Goal: Information Seeking & Learning: Learn about a topic

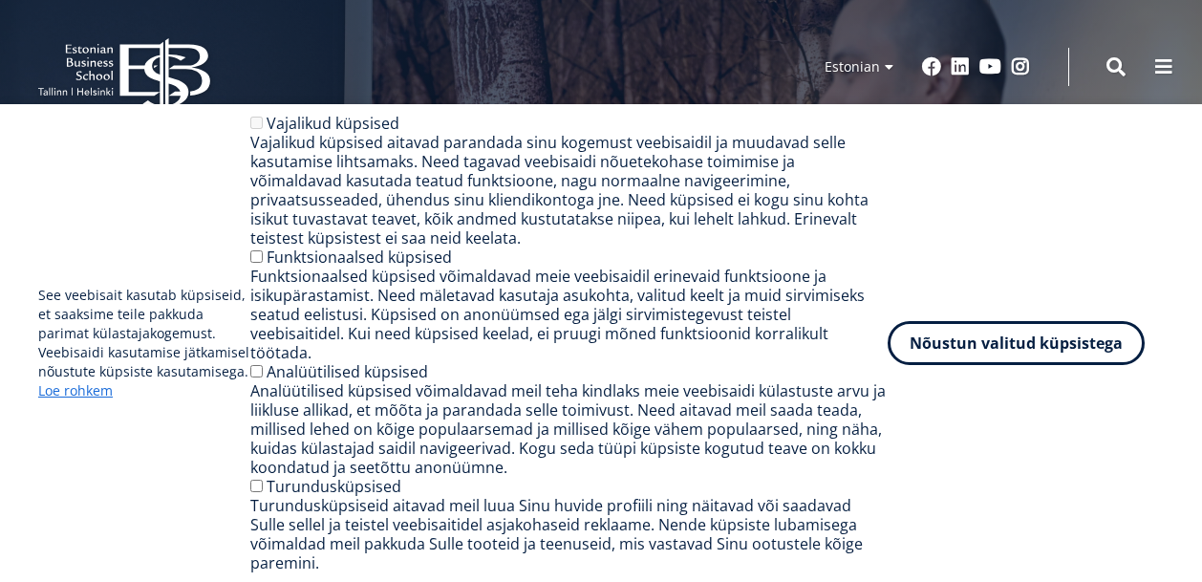
click at [267, 280] on div "Vajalikud küpsised Vajalikud küpsised aitavad parandada sinu kogemust veebisaid…" at bounding box center [568, 343] width 637 height 459
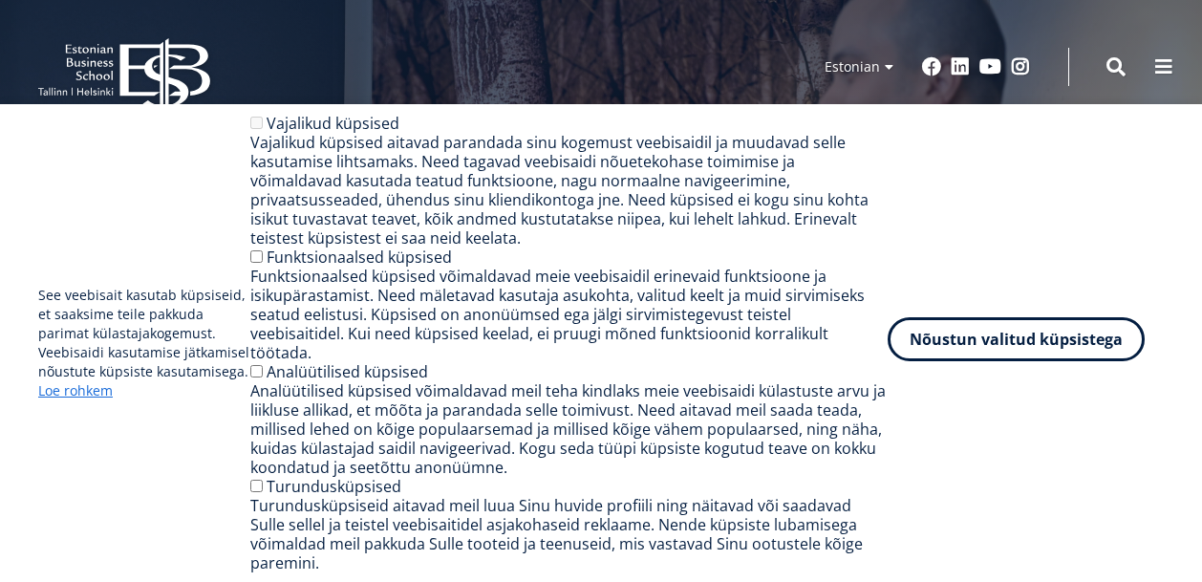
click at [992, 352] on button "Nõustun valitud küpsistega" at bounding box center [1015, 339] width 257 height 44
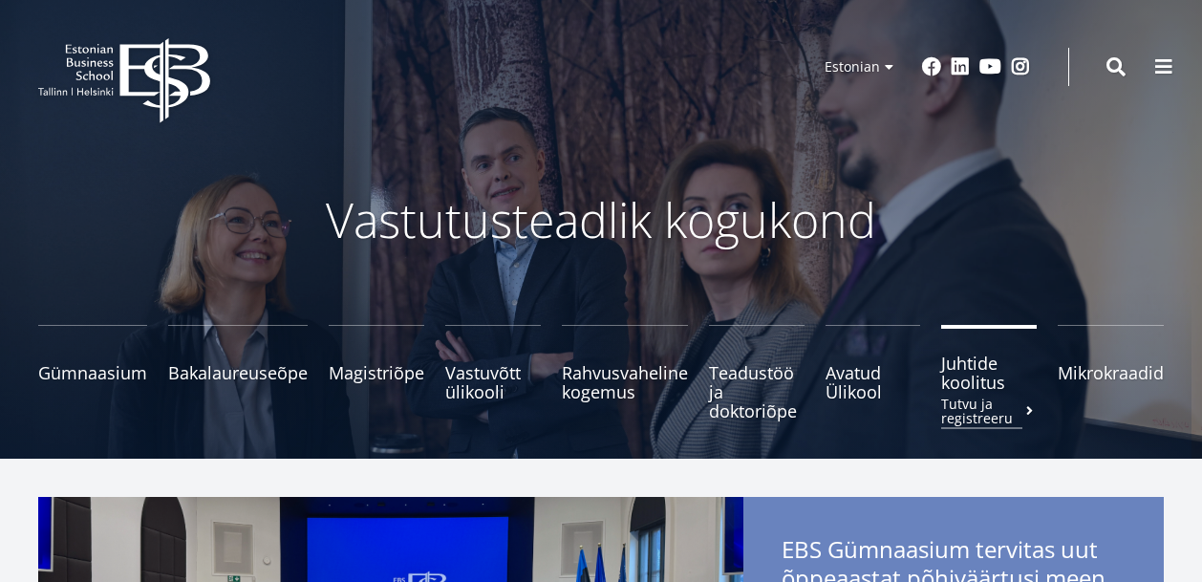
click at [978, 378] on span "Juhtide koolitus Tutvu ja registreeru" at bounding box center [989, 372] width 96 height 38
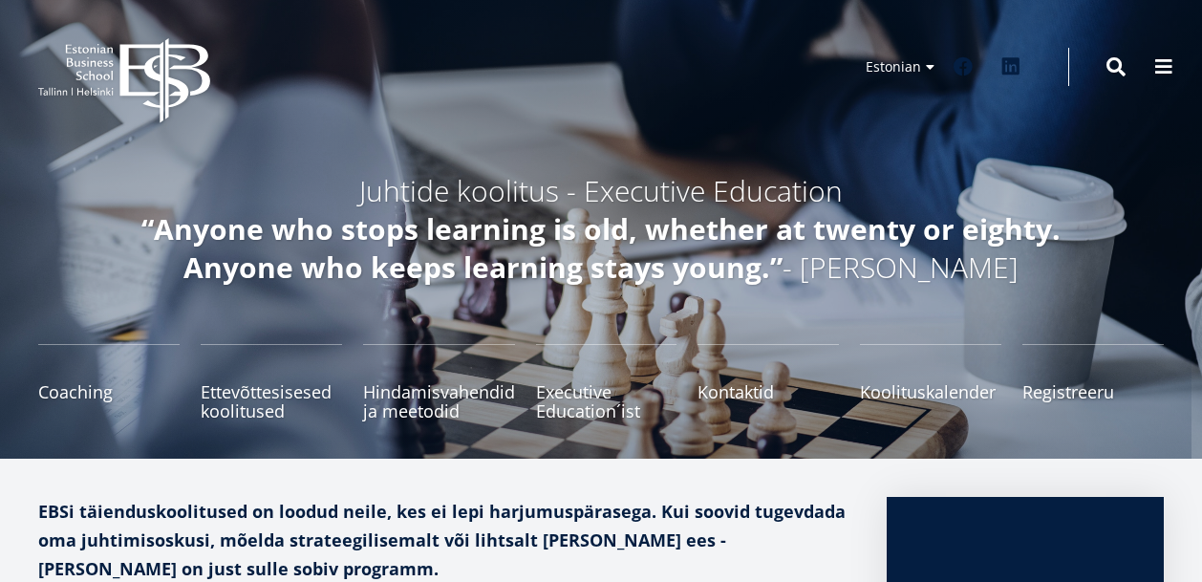
click at [131, 71] on icon "EBS Logo Created with Sketch." at bounding box center [124, 80] width 172 height 85
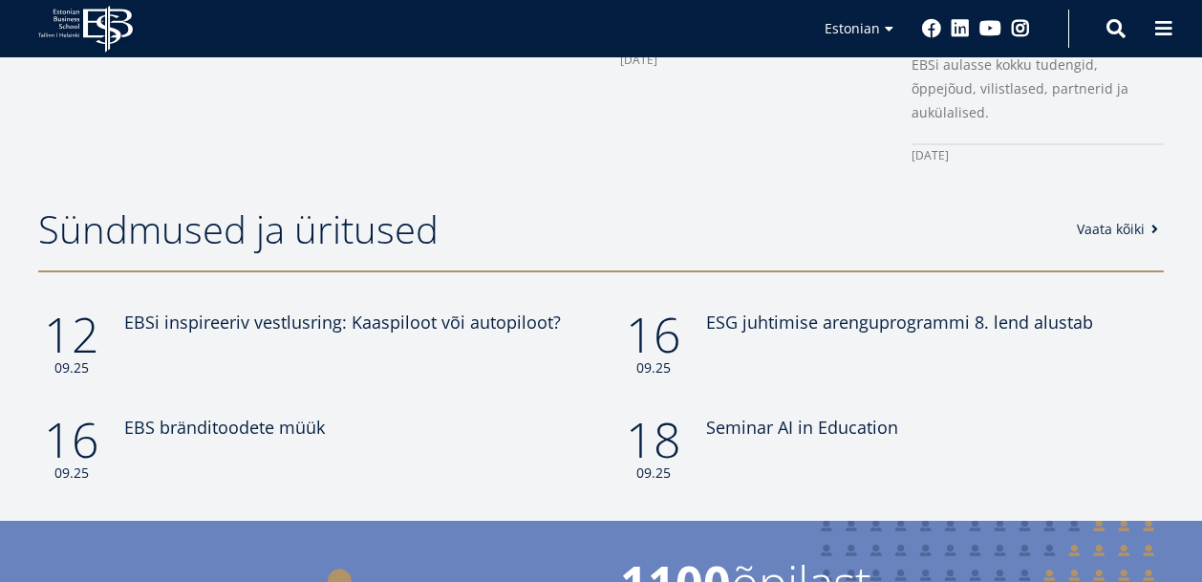
scroll to position [1515, 0]
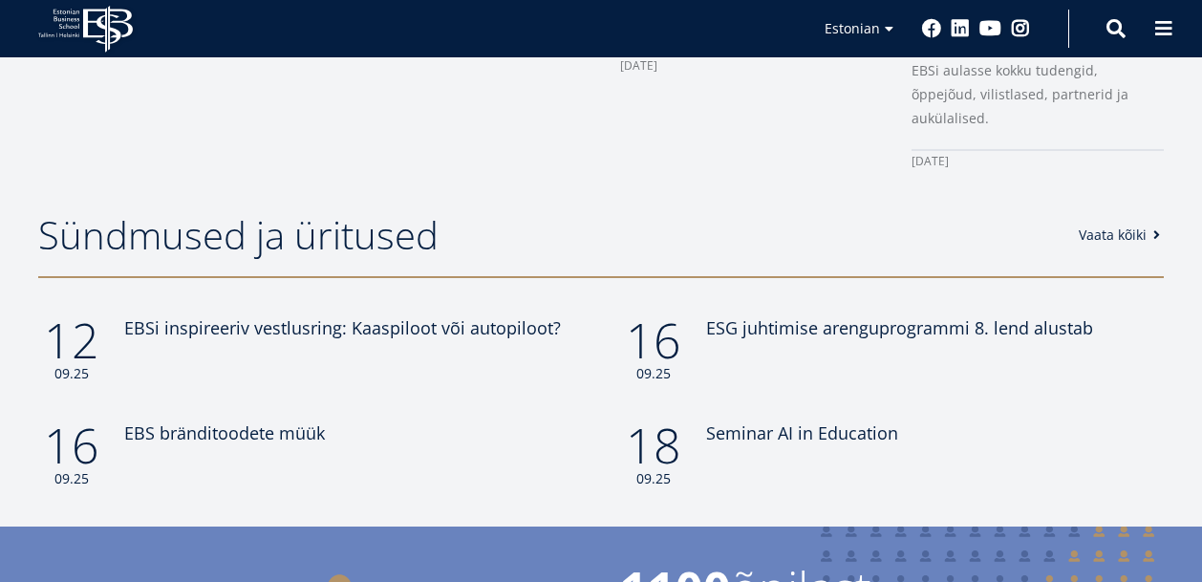
click at [1113, 225] on link "Vaata kõiki" at bounding box center [1121, 234] width 87 height 19
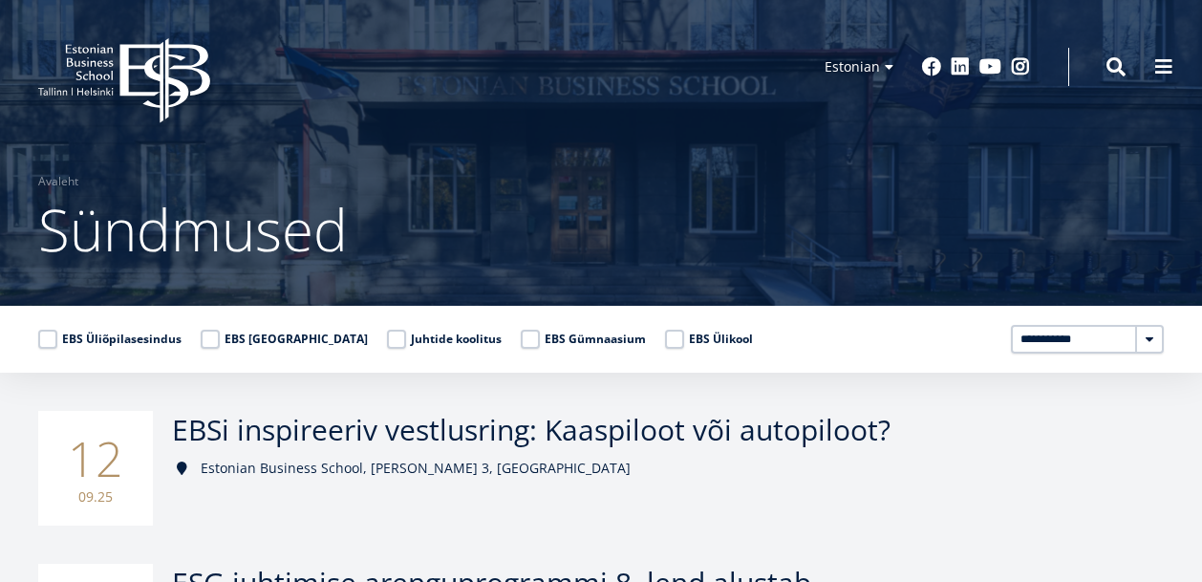
click at [665, 336] on label "EBS Ülikool" at bounding box center [709, 339] width 88 height 19
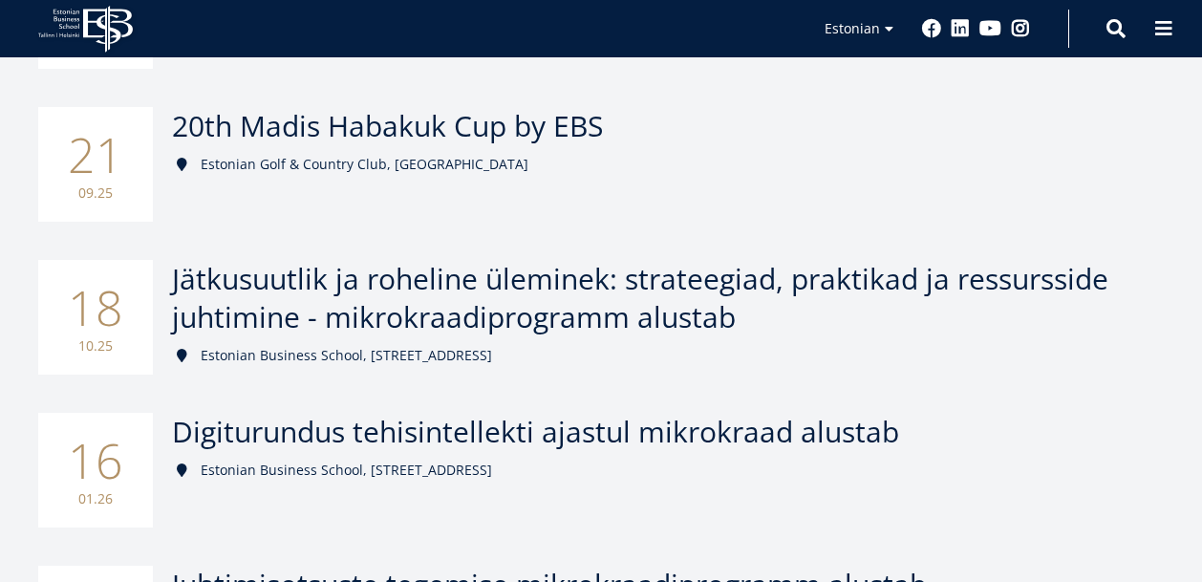
scroll to position [761, 0]
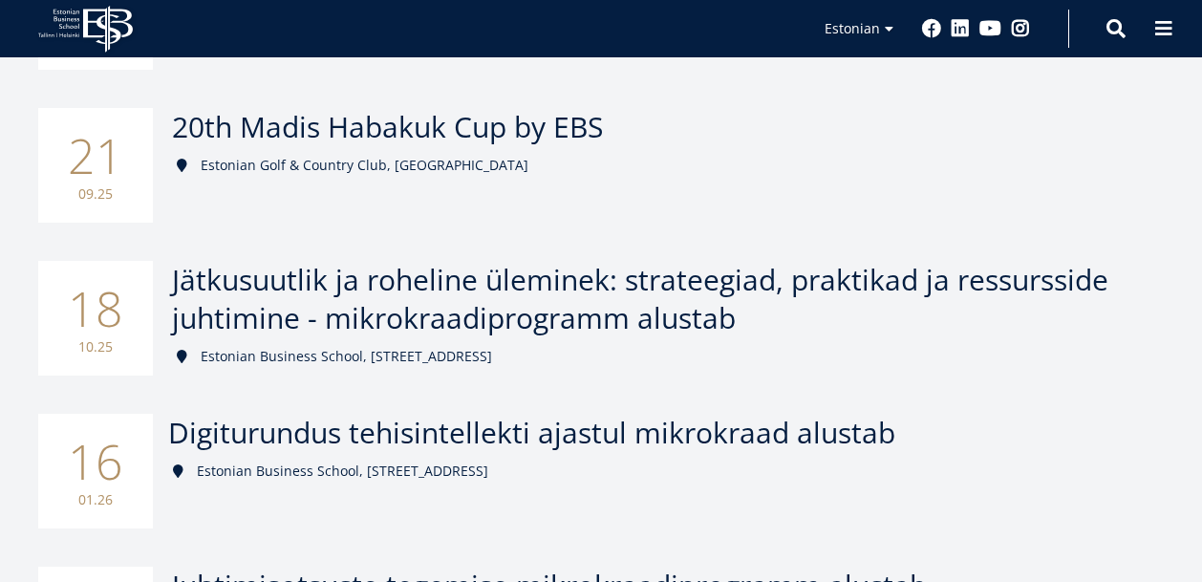
click at [609, 431] on span "Digiturundus tehisintellekti ajastul mikrokraad alustab" at bounding box center [531, 432] width 727 height 39
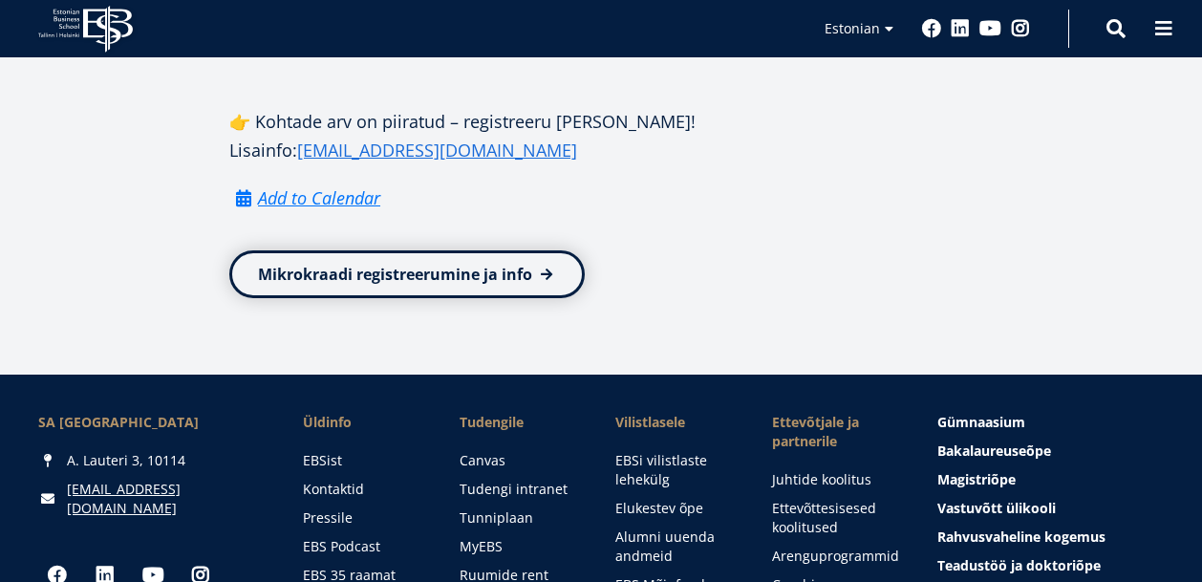
scroll to position [1648, 0]
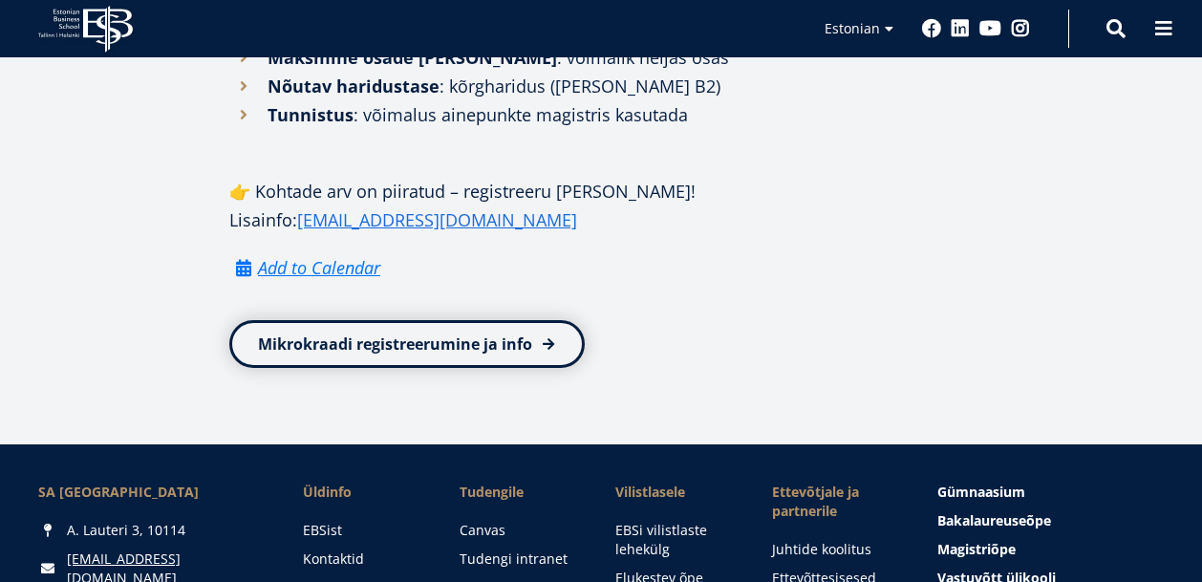
click at [403, 356] on link "Mikrokraadi registreerumine ja info" at bounding box center [406, 344] width 355 height 48
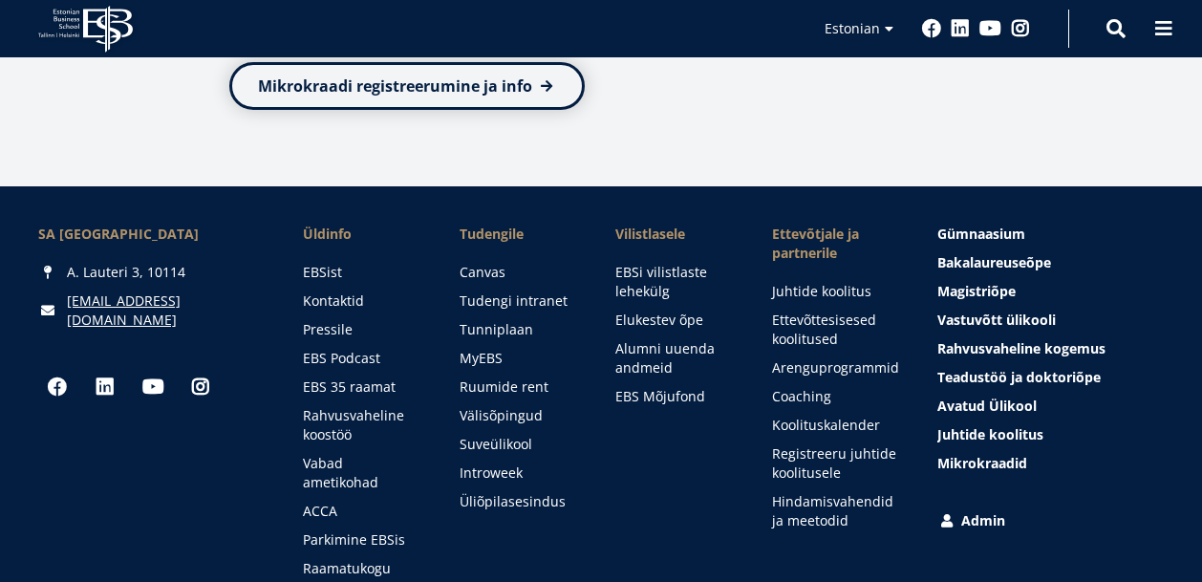
scroll to position [2055, 0]
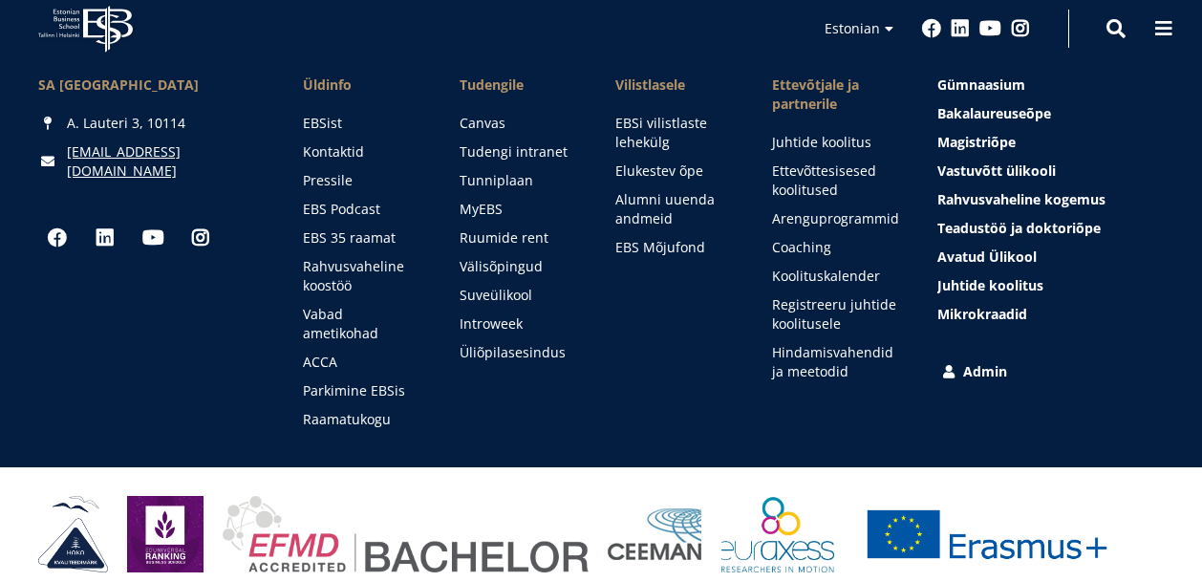
click at [981, 367] on link "Admin" at bounding box center [1052, 371] width 226 height 19
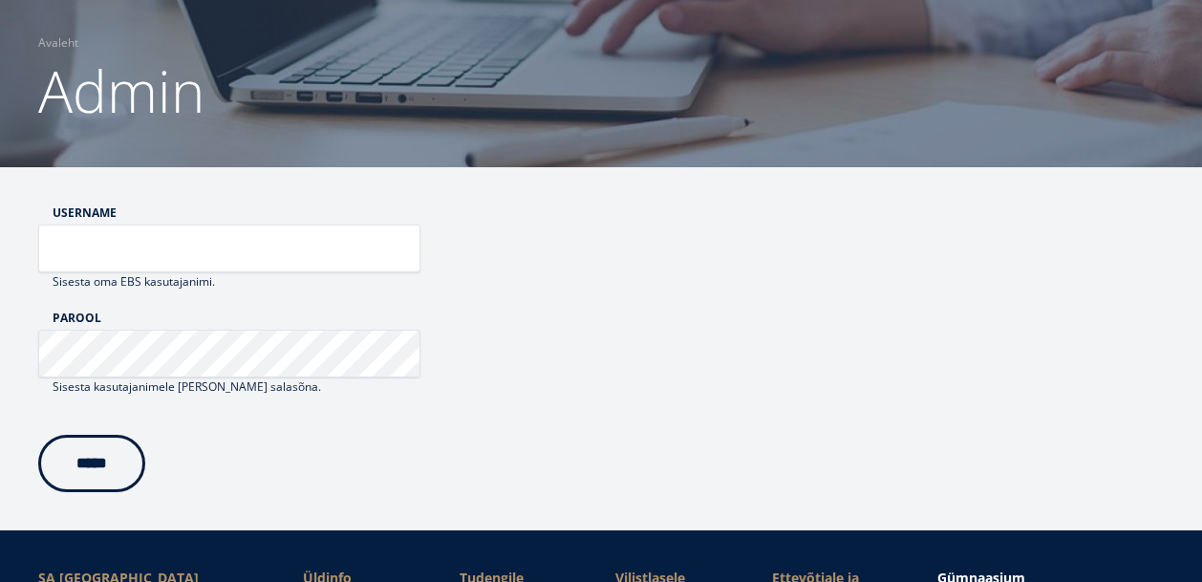
scroll to position [192, 0]
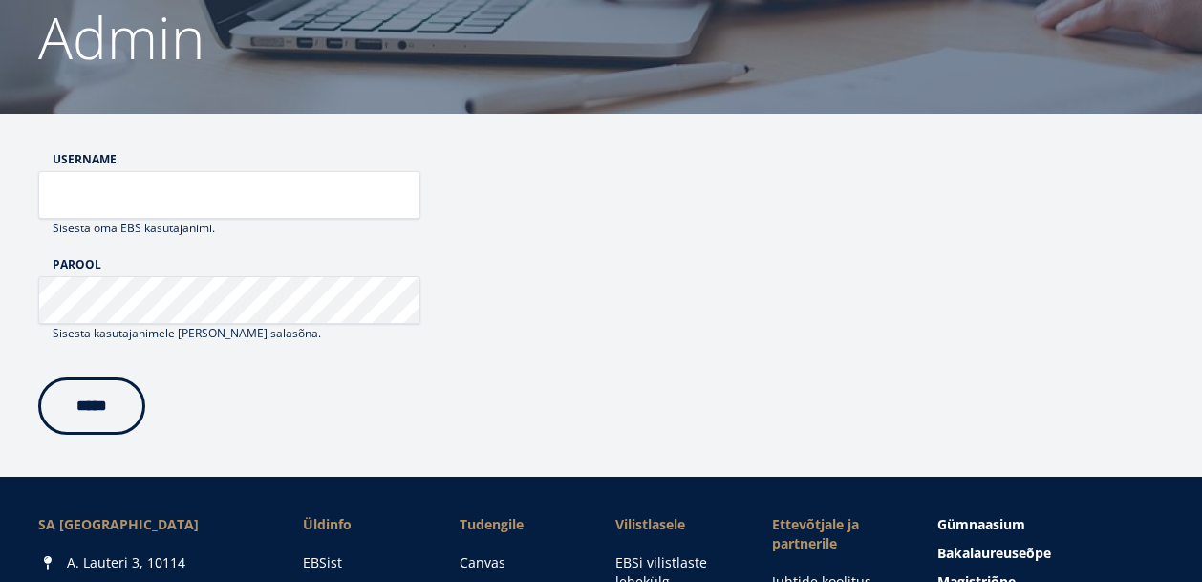
type input "******"
click at [107, 410] on input "*****" at bounding box center [91, 405] width 107 height 57
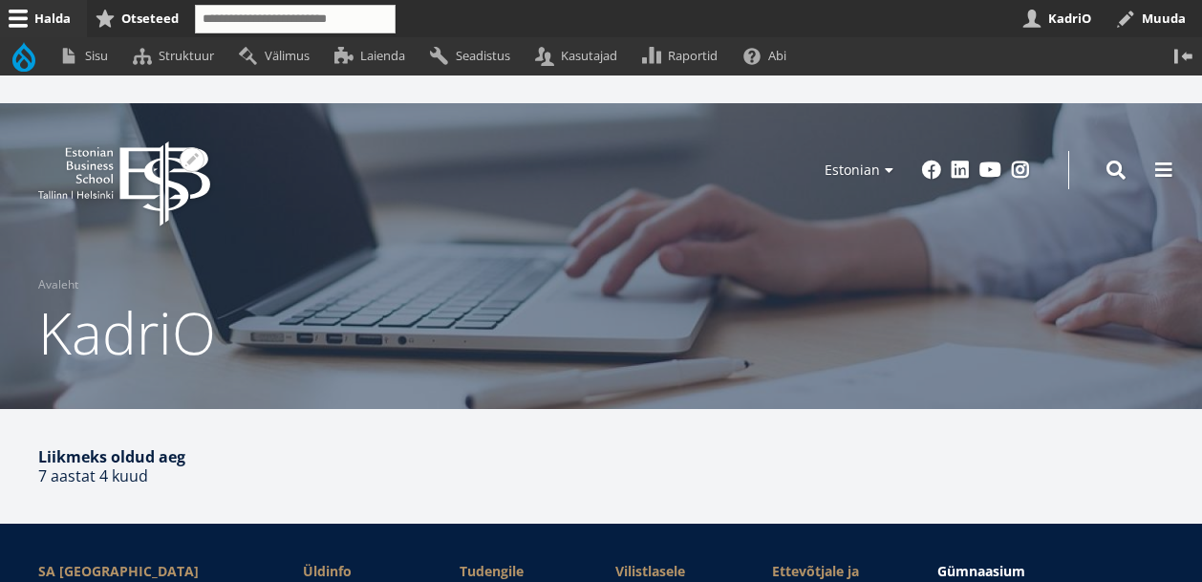
click at [123, 168] on icon at bounding box center [164, 183] width 90 height 85
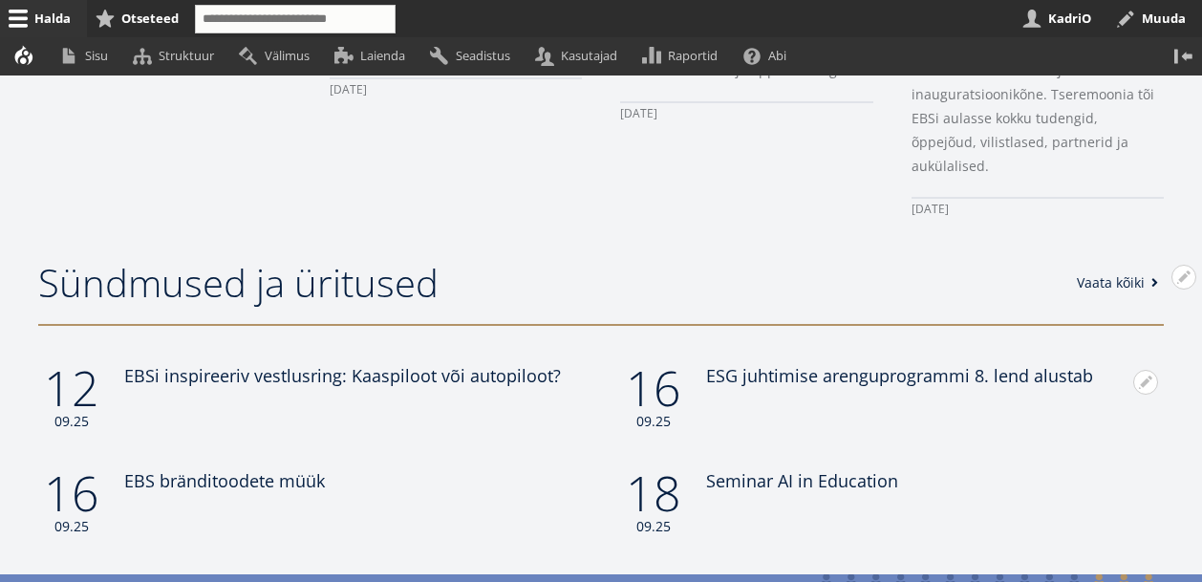
scroll to position [1565, 0]
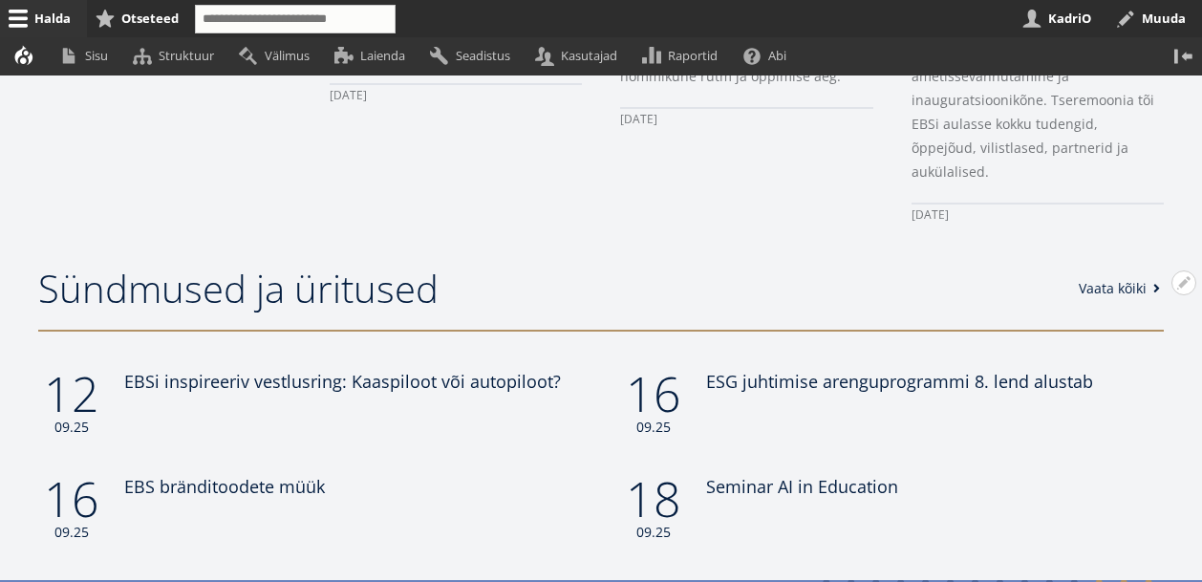
click at [1108, 279] on link "Vaata kõiki" at bounding box center [1121, 288] width 87 height 19
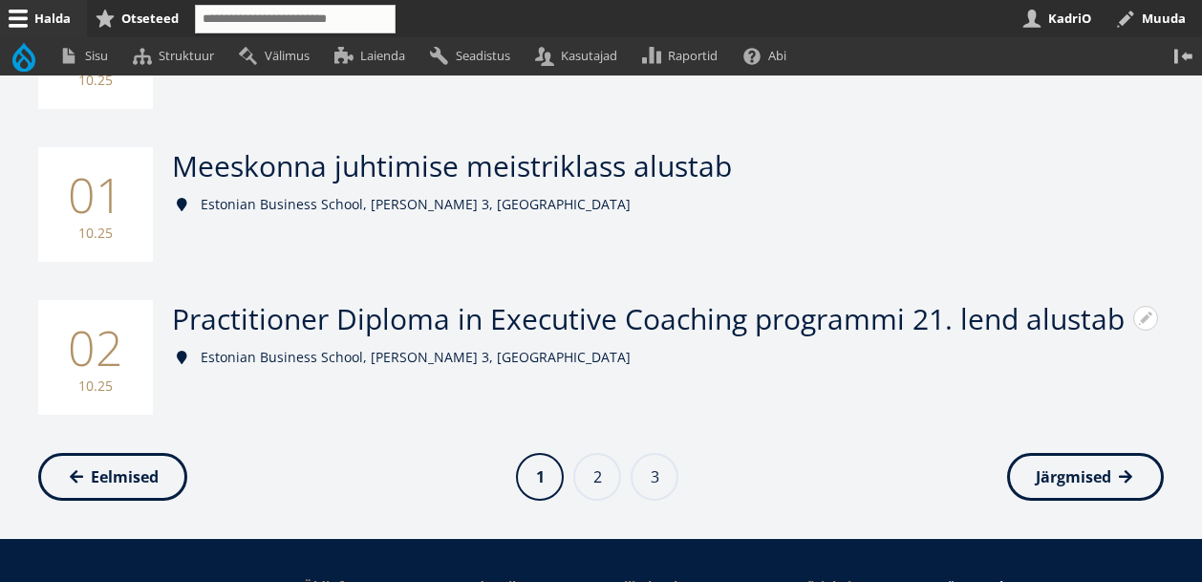
scroll to position [1896, 0]
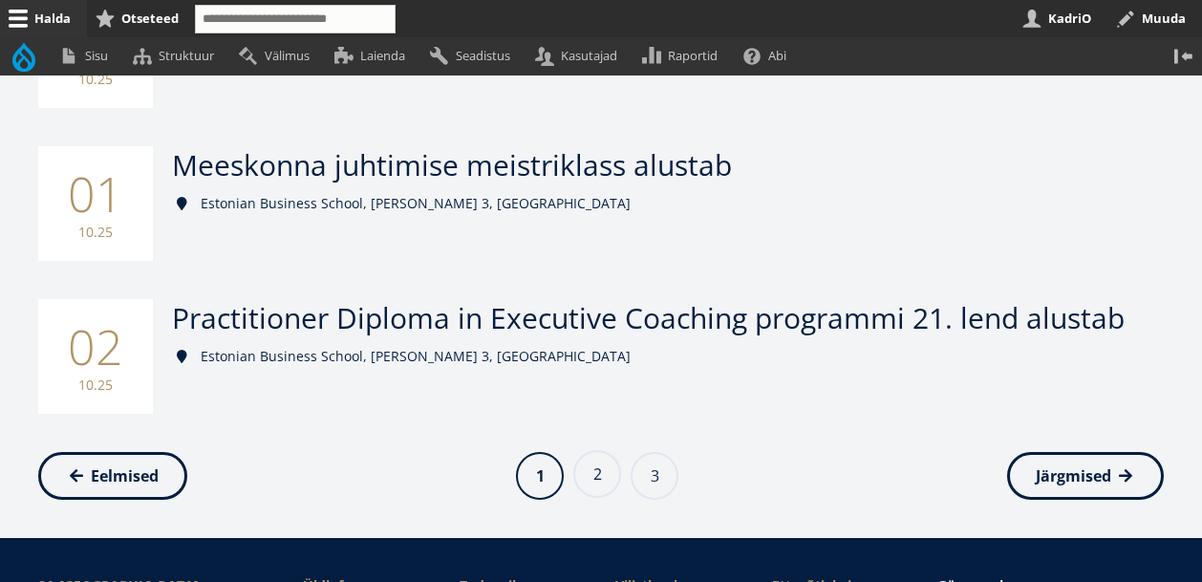
click at [597, 488] on link "Page 2" at bounding box center [597, 474] width 48 height 48
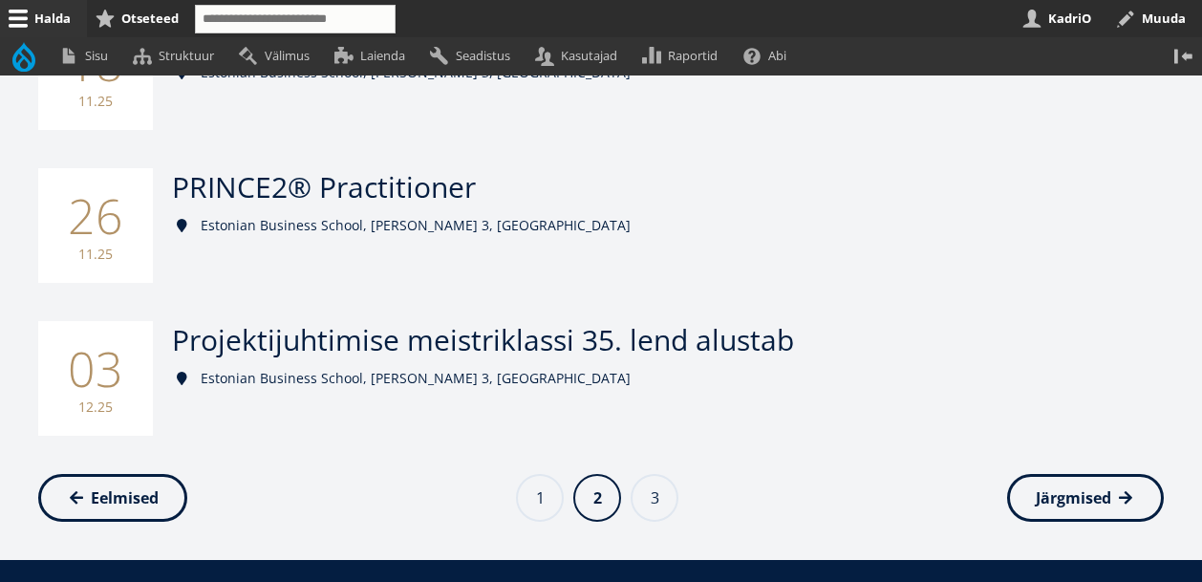
scroll to position [1916, 0]
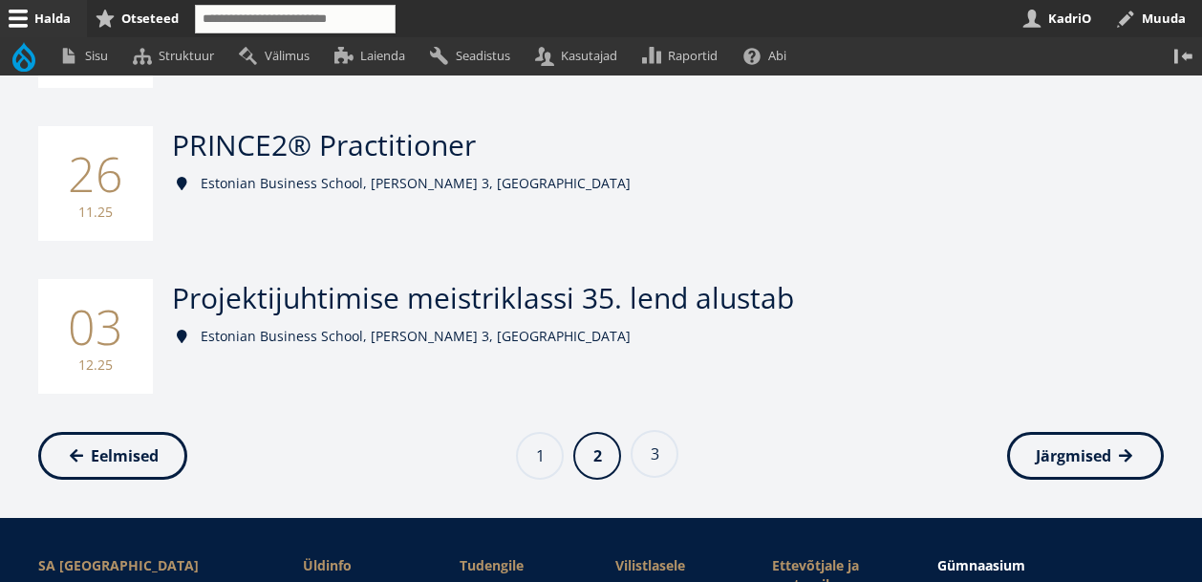
click at [656, 446] on link "Page 3" at bounding box center [654, 454] width 48 height 48
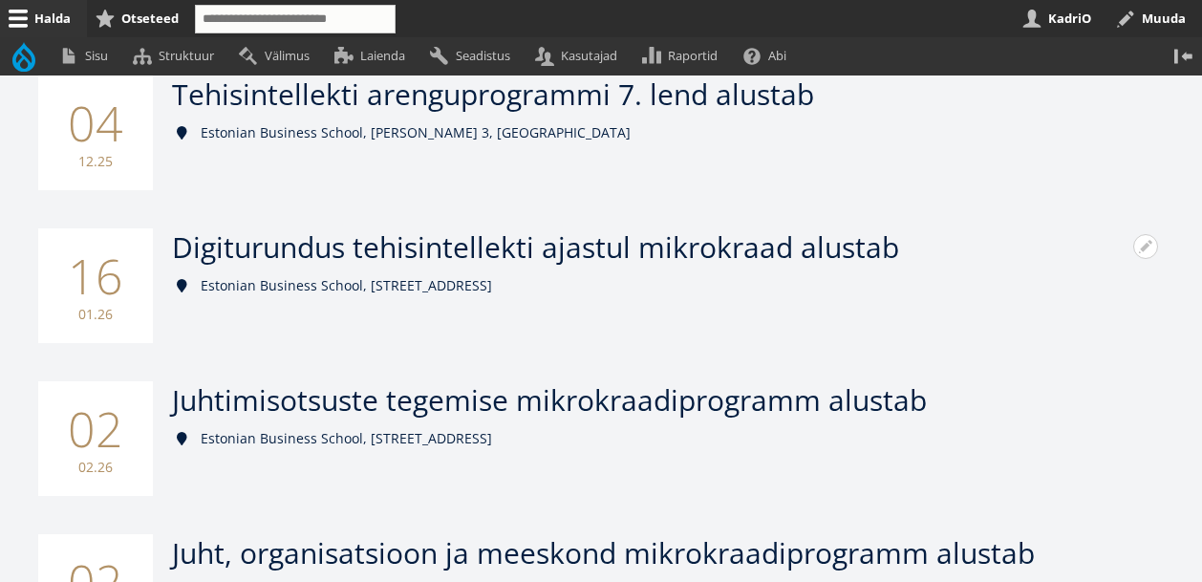
scroll to position [445, 0]
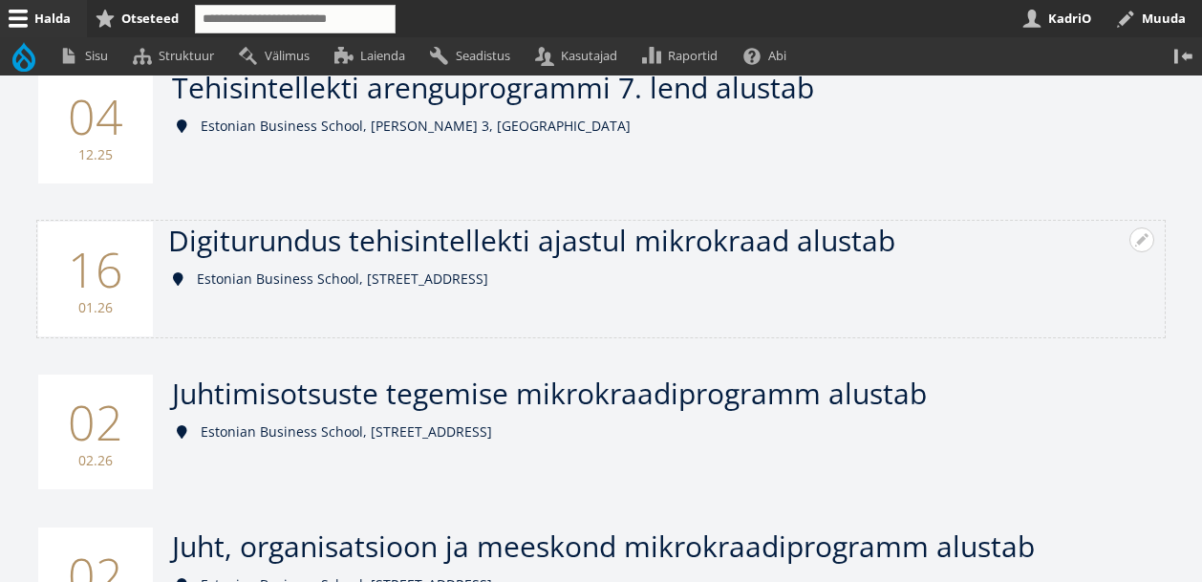
click at [668, 242] on span "Digiturundus tehisintellekti ajastul mikrokraad alustab" at bounding box center [531, 240] width 727 height 39
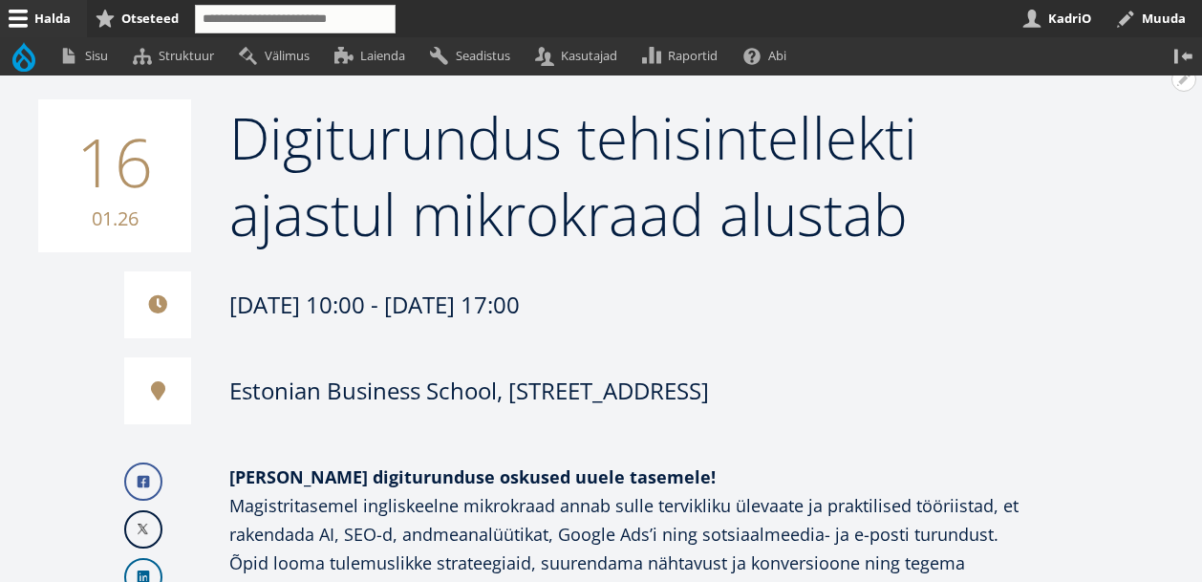
scroll to position [245, 0]
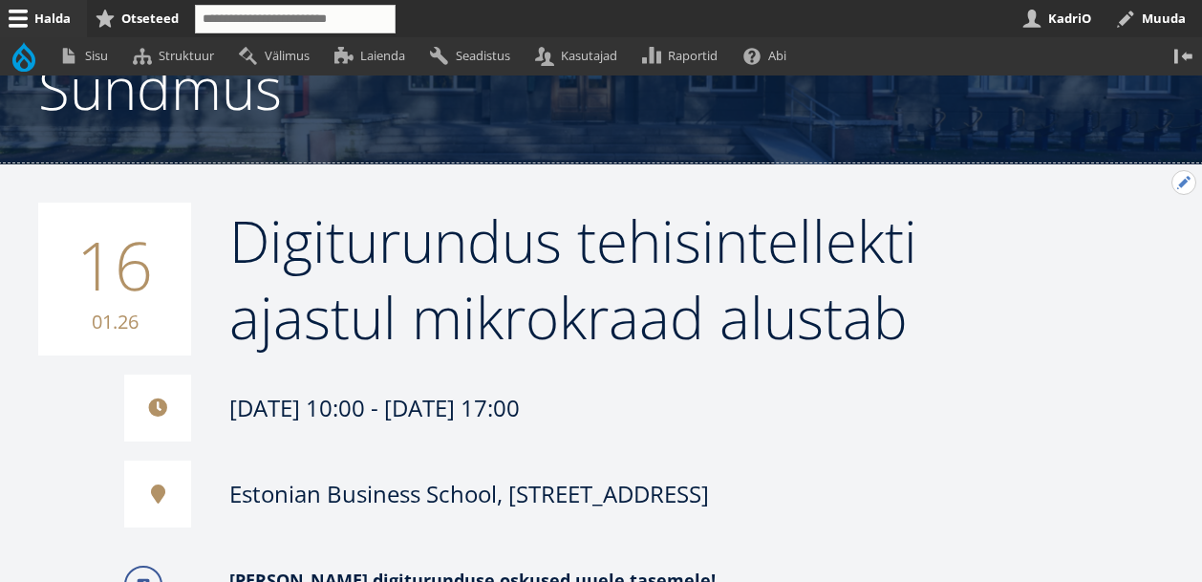
click at [1179, 181] on button "Avatud Digiturundus tehisintellekti ajastul mikrokraad alustab seaded" at bounding box center [1183, 182] width 25 height 25
click at [1108, 245] on link "Muuda" at bounding box center [1151, 234] width 87 height 20
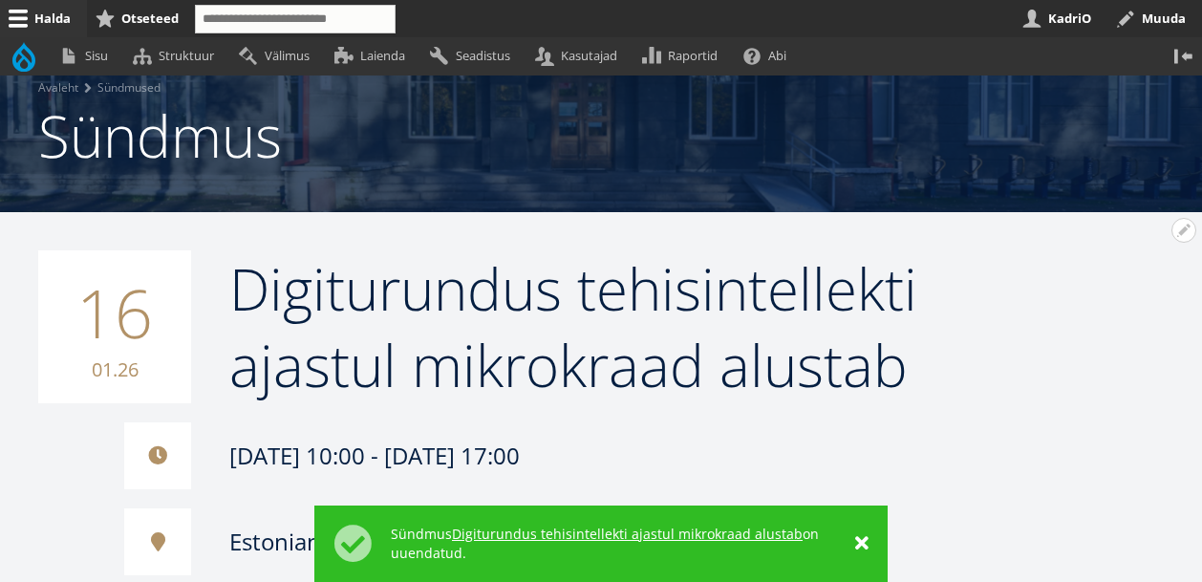
scroll to position [160, 0]
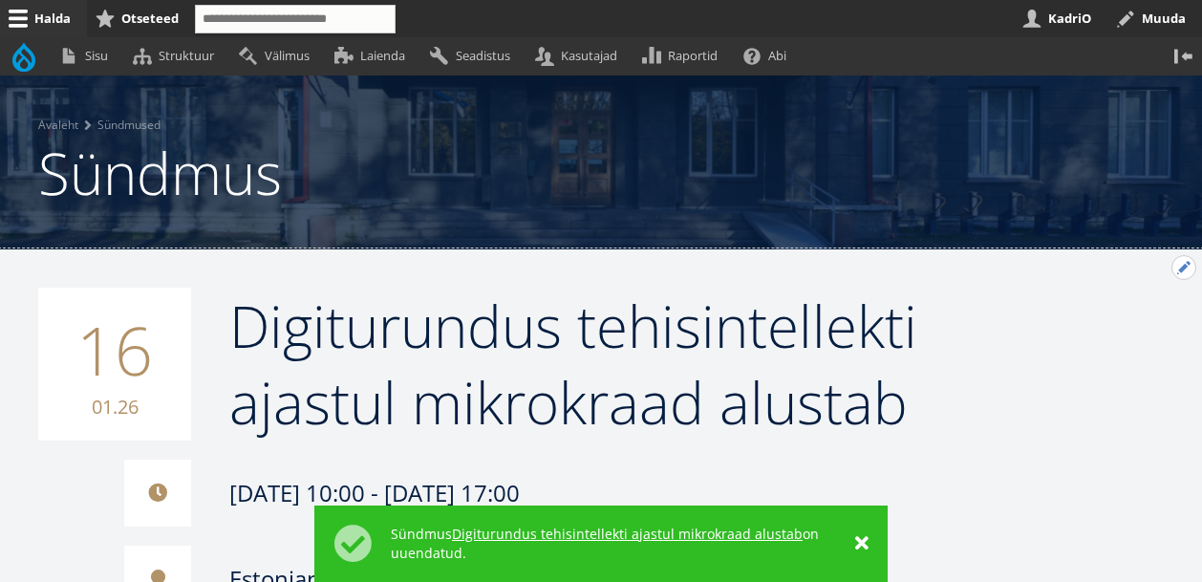
click at [1173, 266] on button "Avatud Digiturundus tehisintellekti ajastul mikrokraad alustab seaded" at bounding box center [1183, 267] width 25 height 25
click at [1110, 330] on link "Muuda" at bounding box center [1151, 319] width 87 height 20
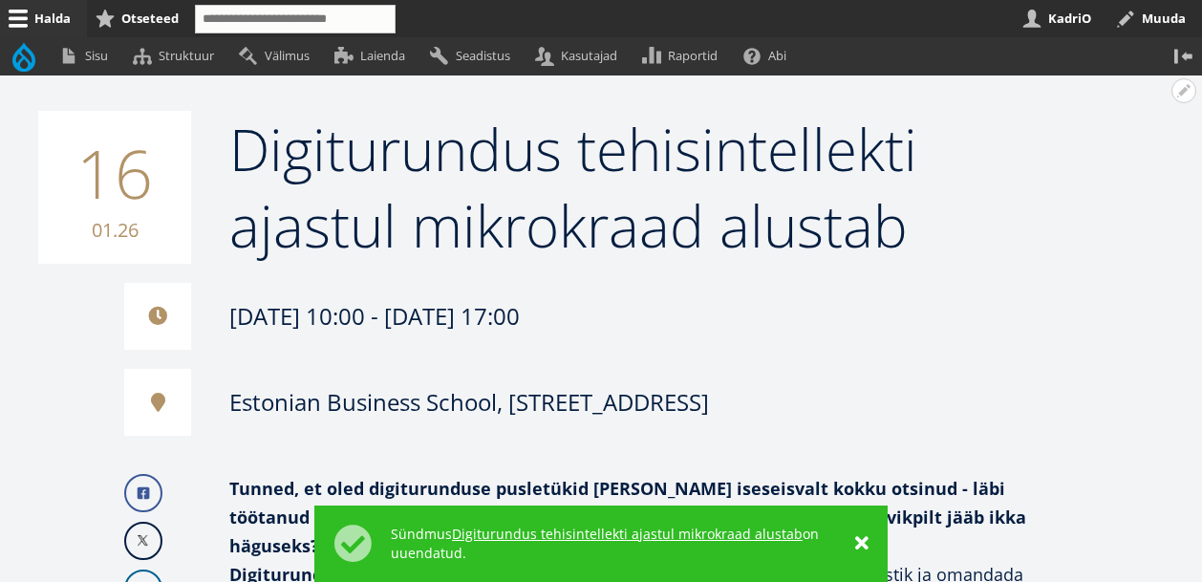
scroll to position [273, 0]
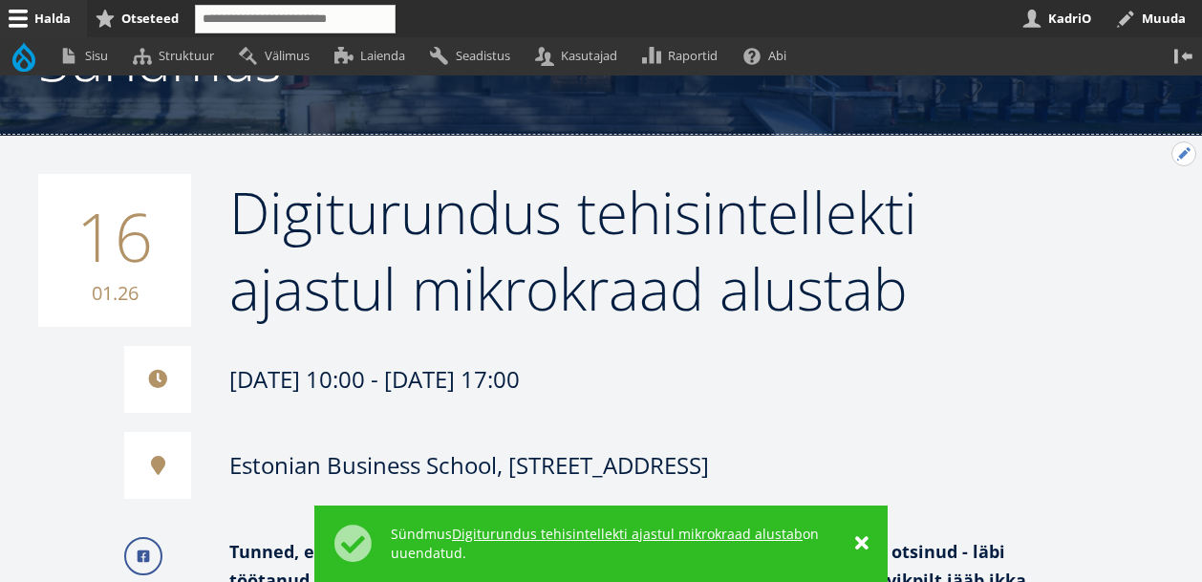
click at [1177, 153] on button "Avatud Digiturundus tehisintellekti ajastul mikrokraad alustab seaded" at bounding box center [1183, 153] width 25 height 25
click at [1118, 216] on link "Muuda" at bounding box center [1151, 206] width 87 height 20
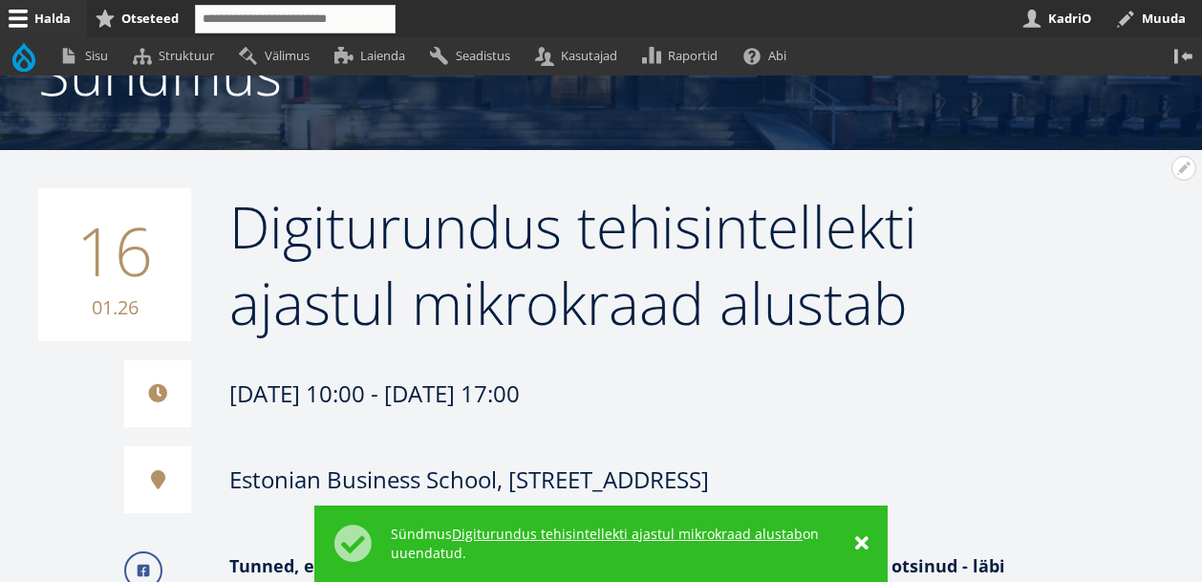
scroll to position [261, 0]
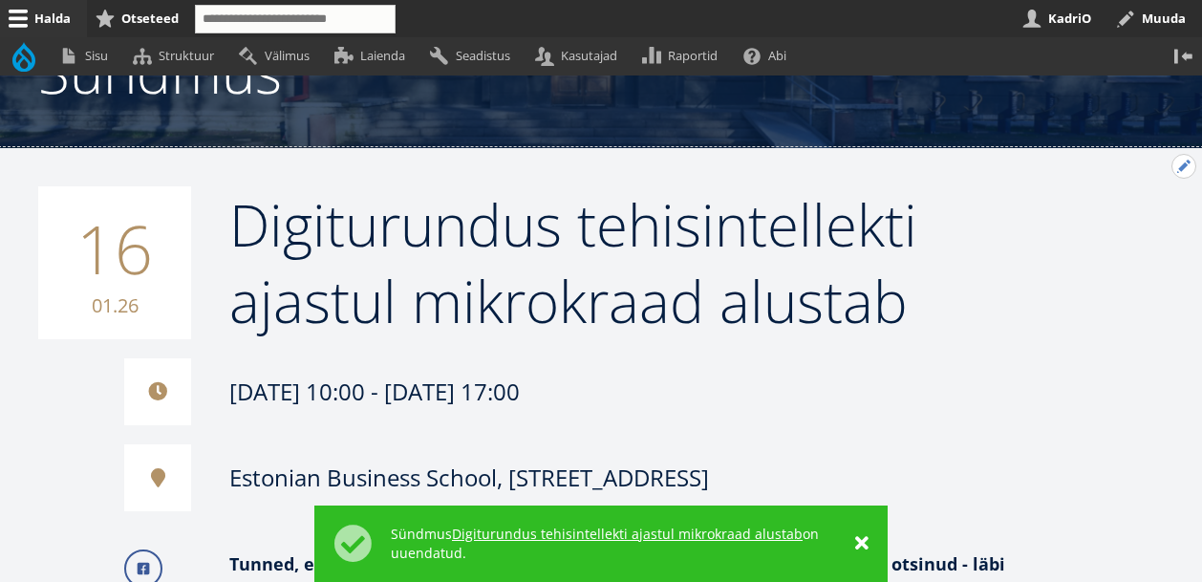
click at [1177, 169] on button "Avatud Digiturundus tehisintellekti ajastul mikrokraad alustab seaded" at bounding box center [1183, 166] width 25 height 25
click at [1109, 228] on link "Muuda" at bounding box center [1151, 218] width 87 height 20
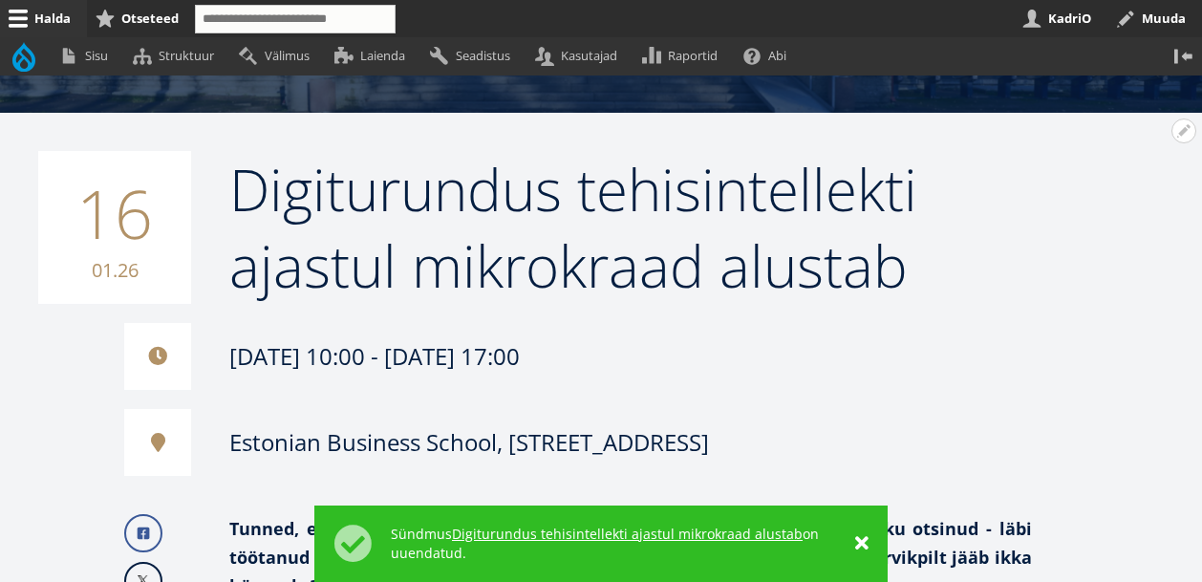
scroll to position [256, 0]
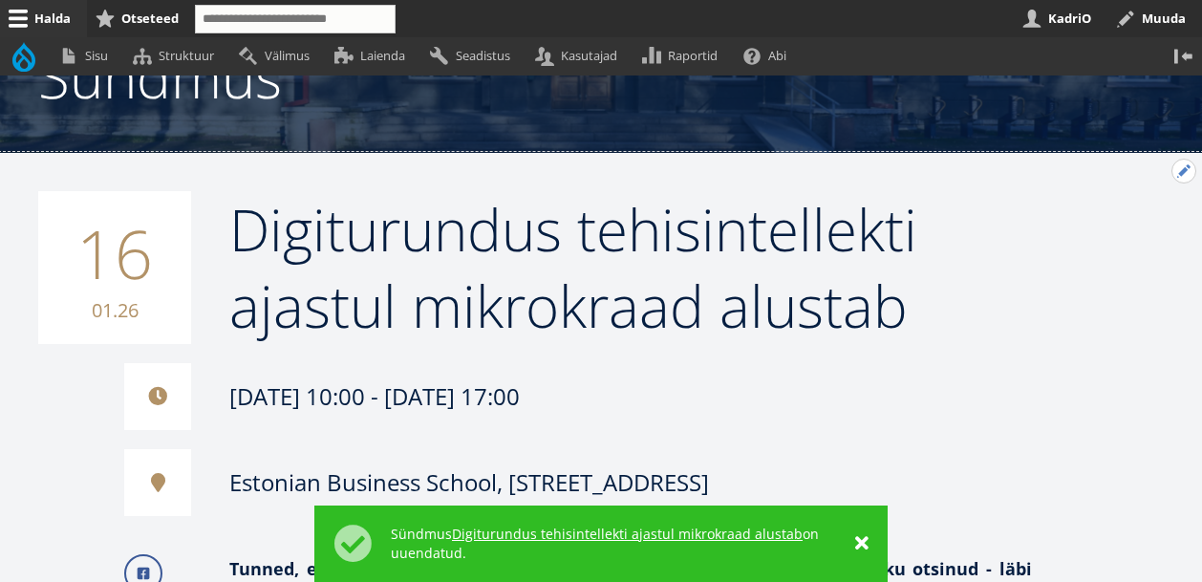
click at [1175, 171] on button "Avatud Digiturundus tehisintellekti ajastul mikrokraad alustab seaded" at bounding box center [1183, 171] width 25 height 25
click at [1108, 232] on link "Muuda" at bounding box center [1151, 223] width 87 height 20
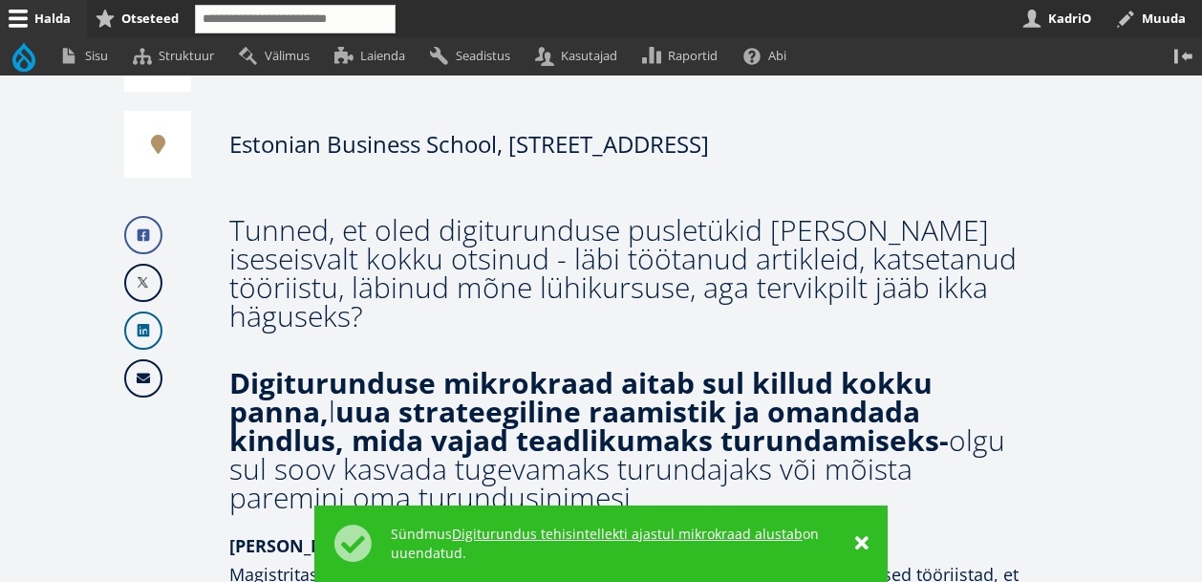
scroll to position [609, 0]
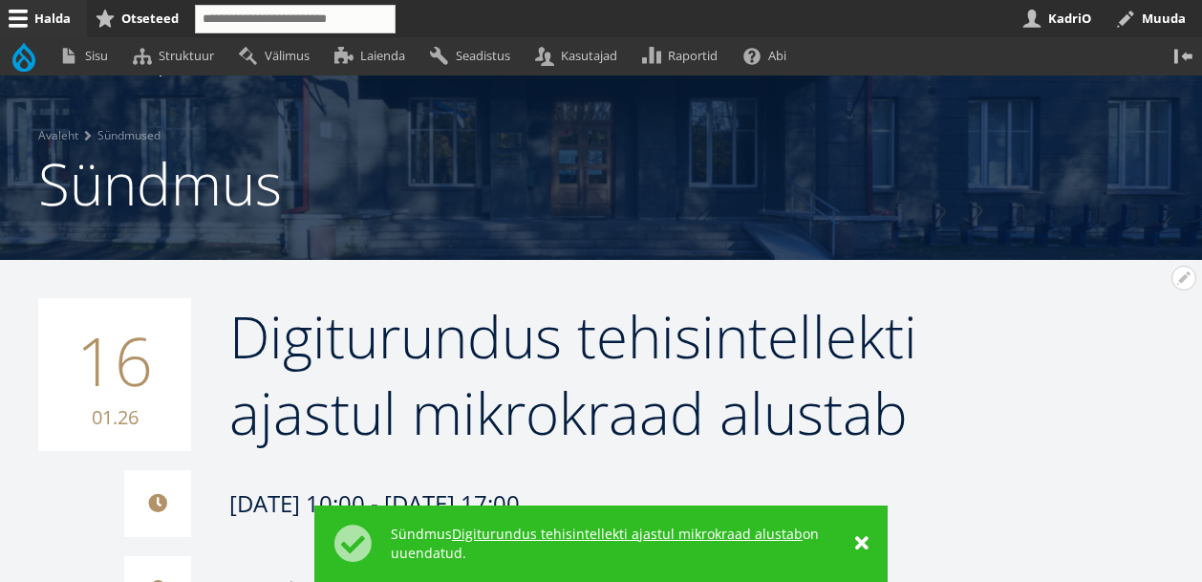
scroll to position [17, 0]
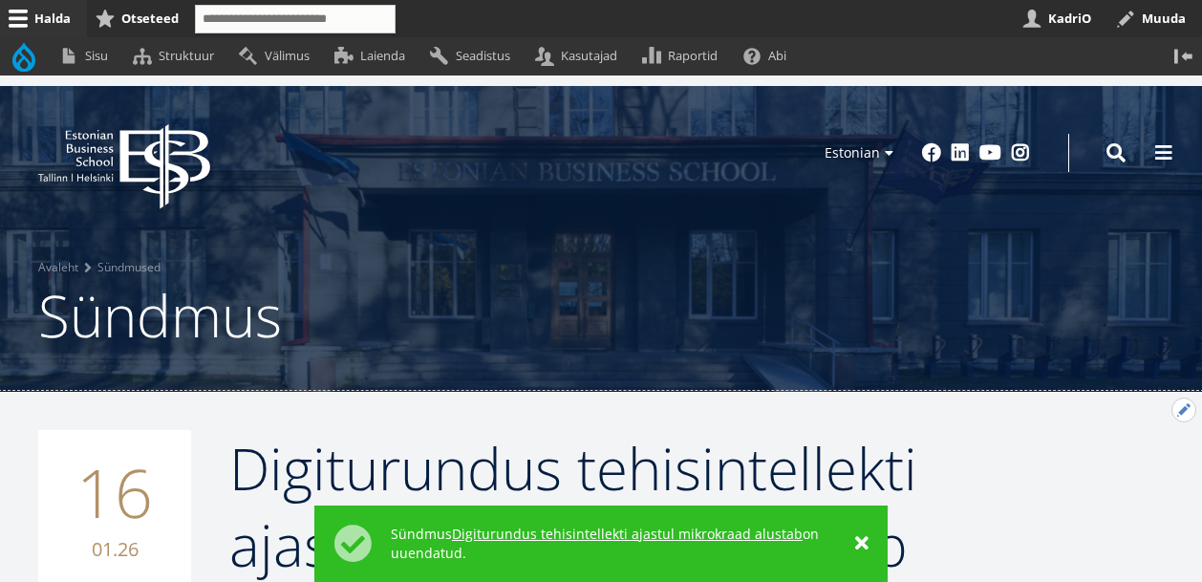
click at [1175, 410] on button "Avatud Digiturundus tehisintellekti ajastul mikrokraad alustab seaded" at bounding box center [1183, 409] width 25 height 25
click at [1114, 472] on link "Muuda" at bounding box center [1151, 462] width 87 height 20
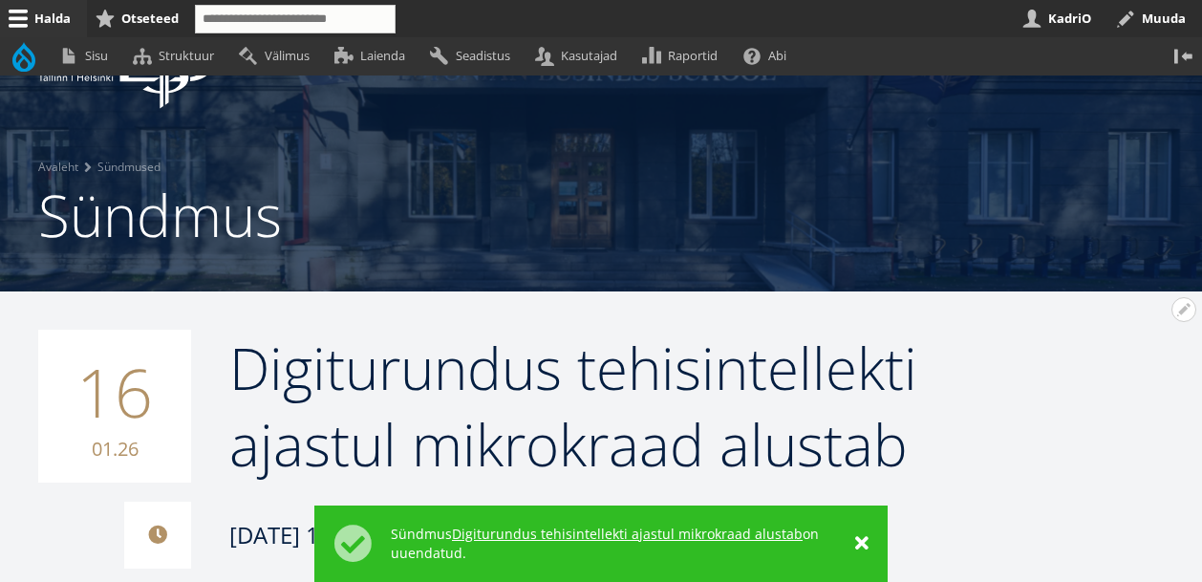
scroll to position [22, 0]
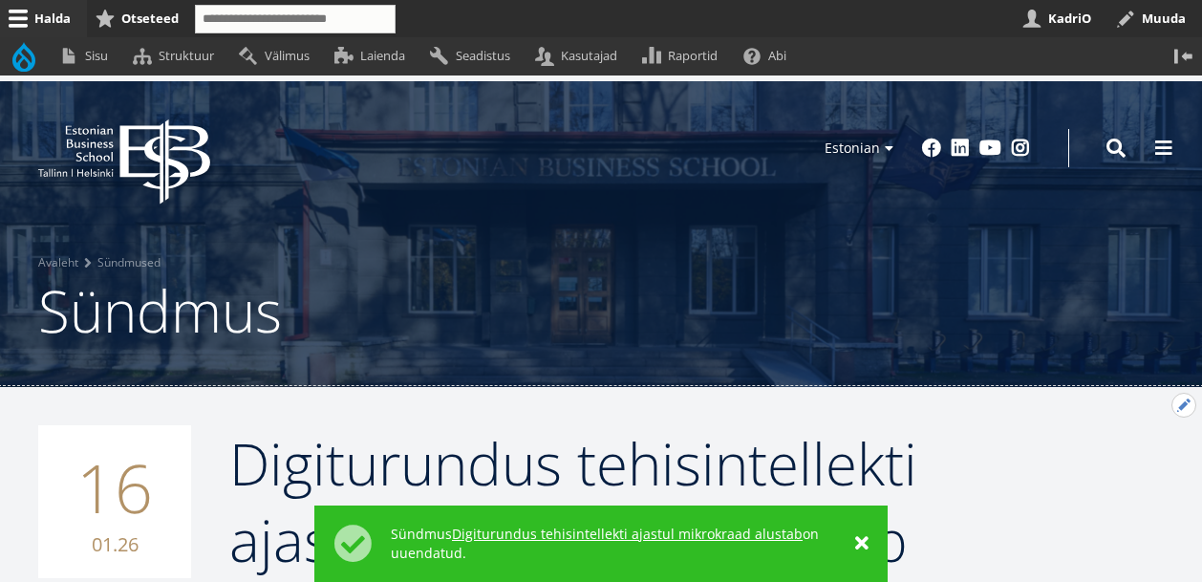
click at [1178, 408] on button "Avatud Digiturundus tehisintellekti ajastul mikrokraad alustab seaded" at bounding box center [1183, 405] width 25 height 25
click at [1119, 467] on link "Muuda" at bounding box center [1151, 457] width 87 height 20
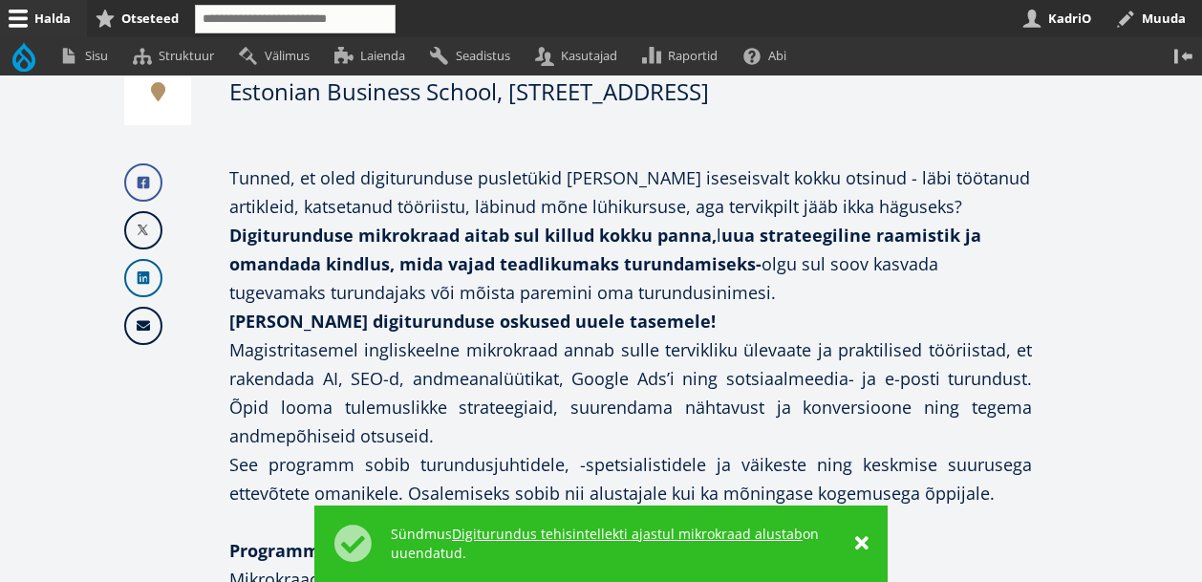
scroll to position [641, 0]
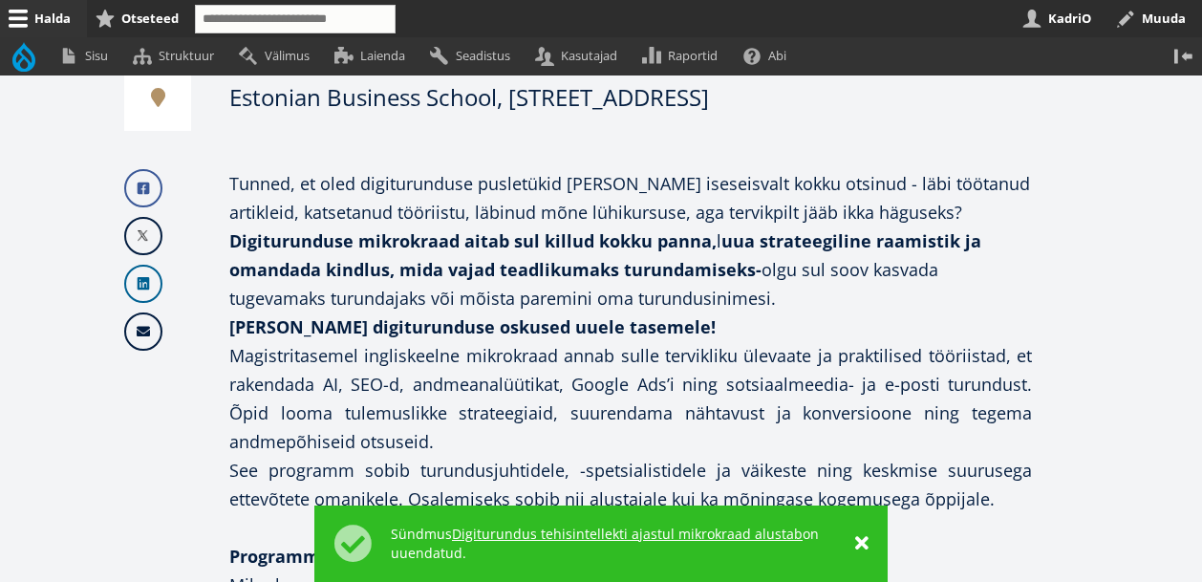
drag, startPoint x: 784, startPoint y: 291, endPoint x: 203, endPoint y: 180, distance: 591.4
copy div "Tunned, et oled digiturunduse pusletükid küll iseseisvalt kokku otsinud - läbi …"
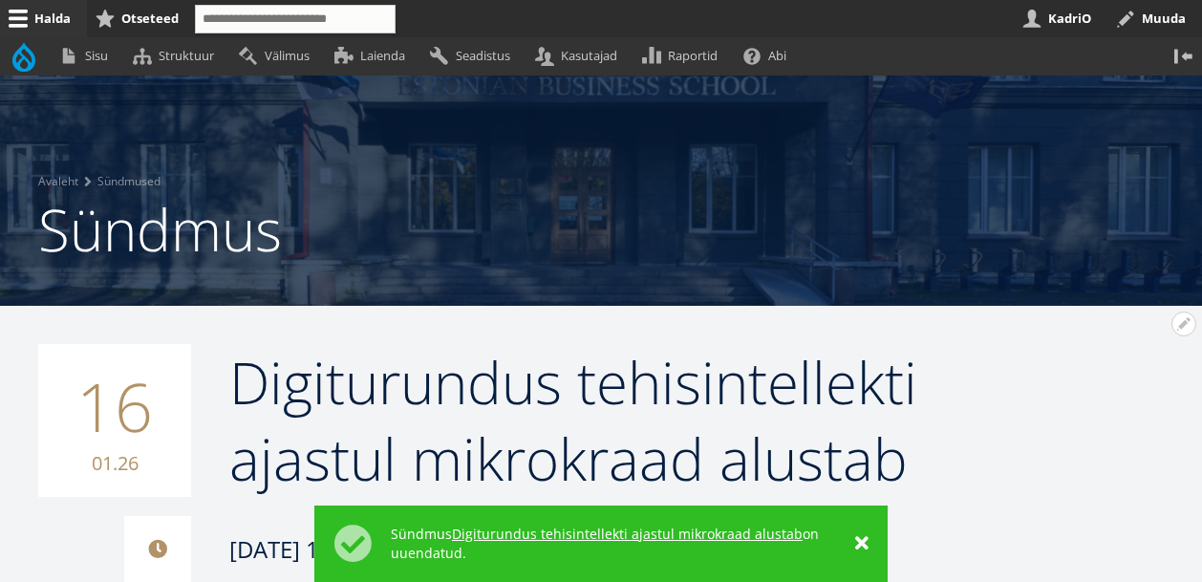
scroll to position [0, 0]
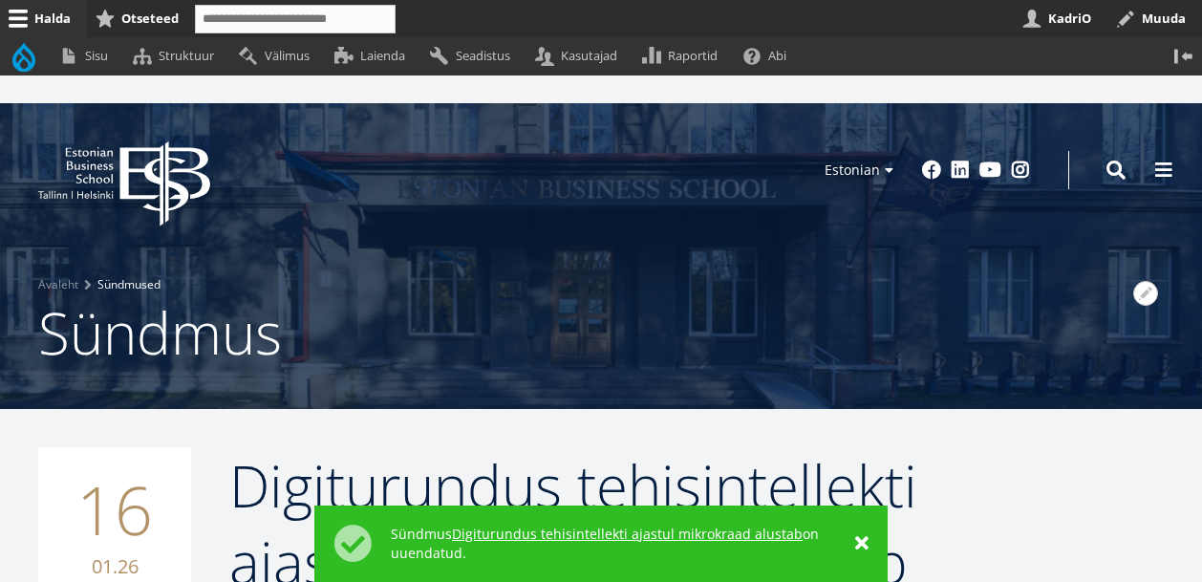
click at [131, 283] on link "Sündmused" at bounding box center [128, 284] width 63 height 19
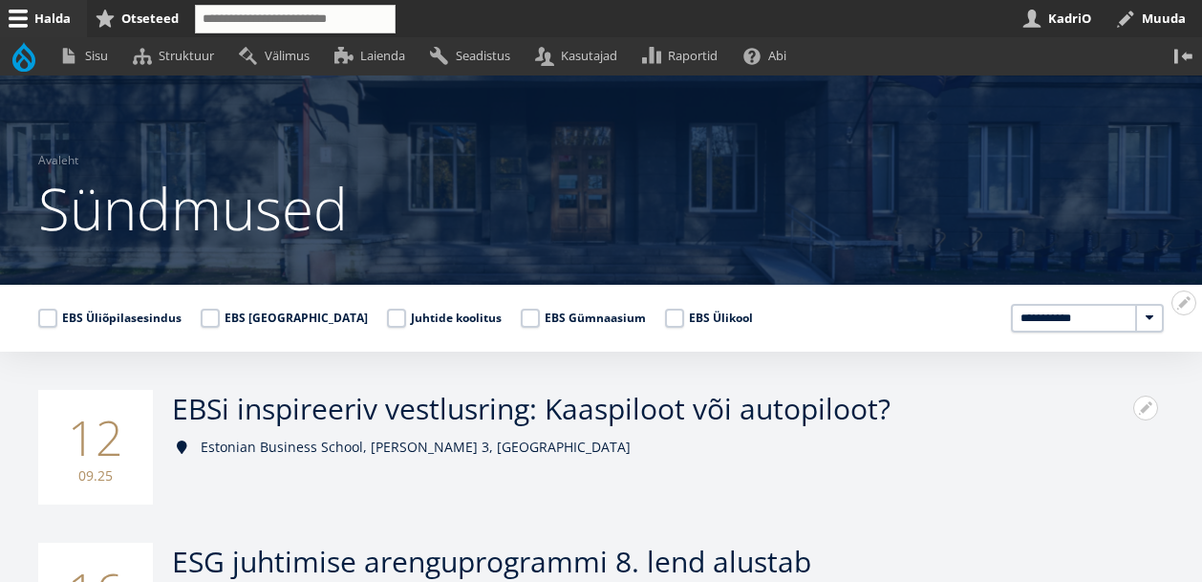
scroll to position [170, 0]
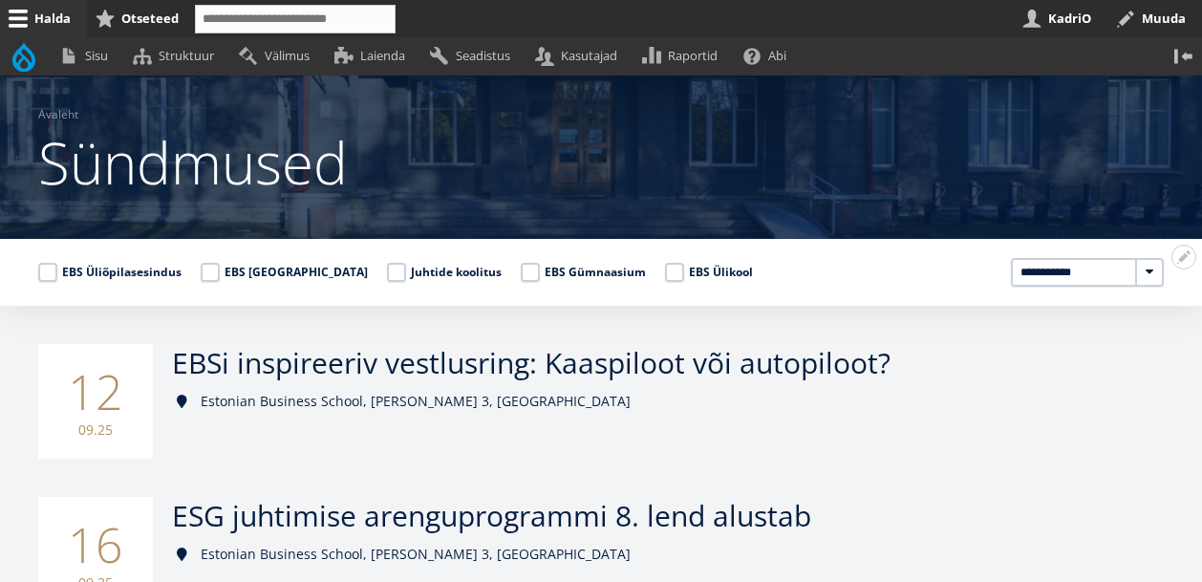
click at [1092, 270] on select "**********" at bounding box center [1087, 272] width 153 height 29
click at [665, 271] on label "EBS Ülikool" at bounding box center [709, 272] width 88 height 19
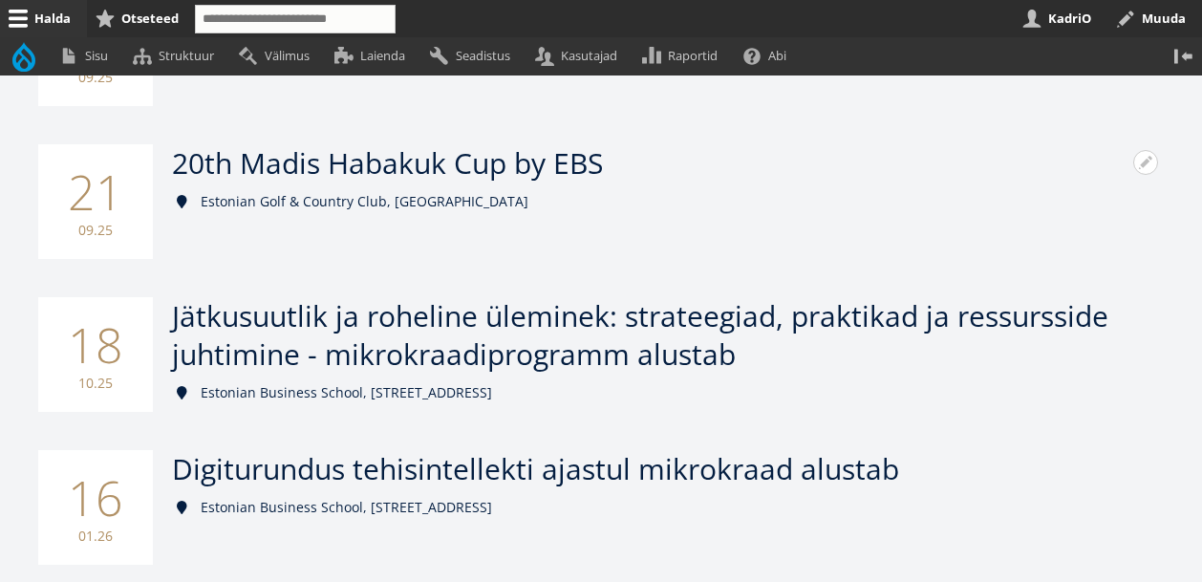
scroll to position [862, 0]
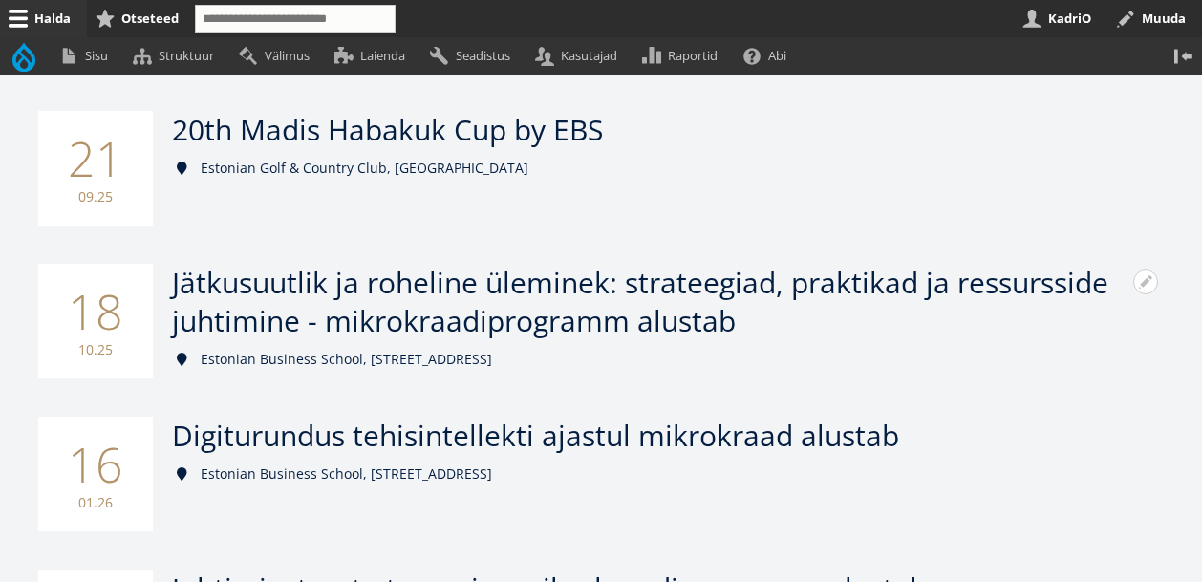
click at [598, 291] on span "Jätkusuutlik ja roheline üleminek: strateegiad, praktikad ja ressursside juhtim…" at bounding box center [640, 301] width 936 height 77
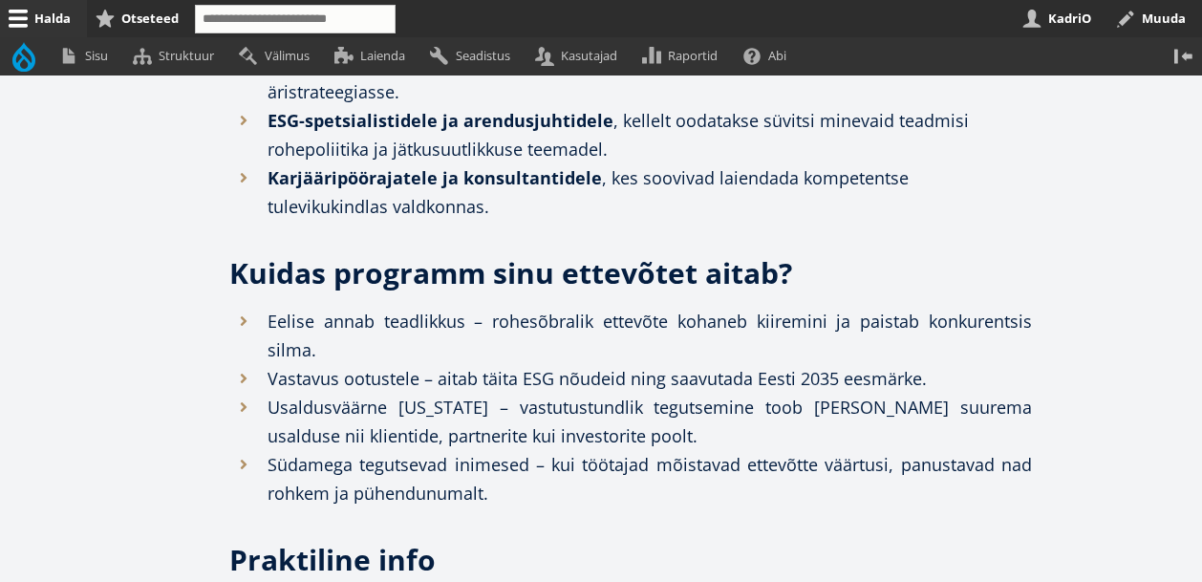
scroll to position [1928, 0]
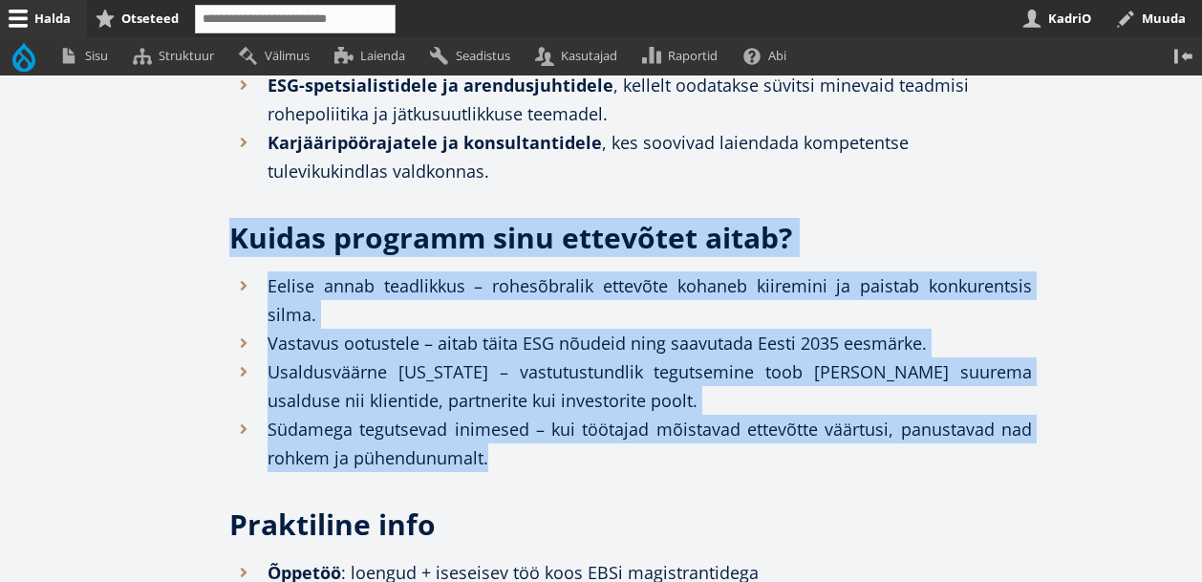
drag, startPoint x: 523, startPoint y: 411, endPoint x: 205, endPoint y: 184, distance: 390.4
click at [205, 184] on div "Avatud seaded Seadista plokki Eemalda plokk Tõlgi block Facebook Linkedin Email…" at bounding box center [534, 561] width 993 height 2898
copy div "Kuidas programm sinu ettevõtet aitab? Eelise annab teadlikkus – rohesõbralik et…"
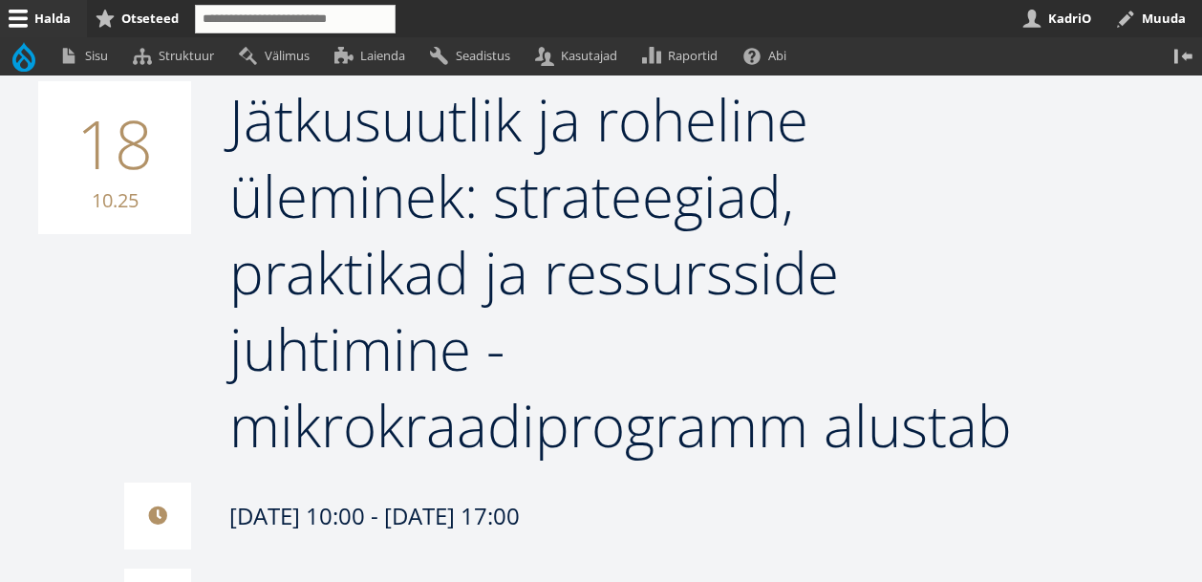
scroll to position [0, 0]
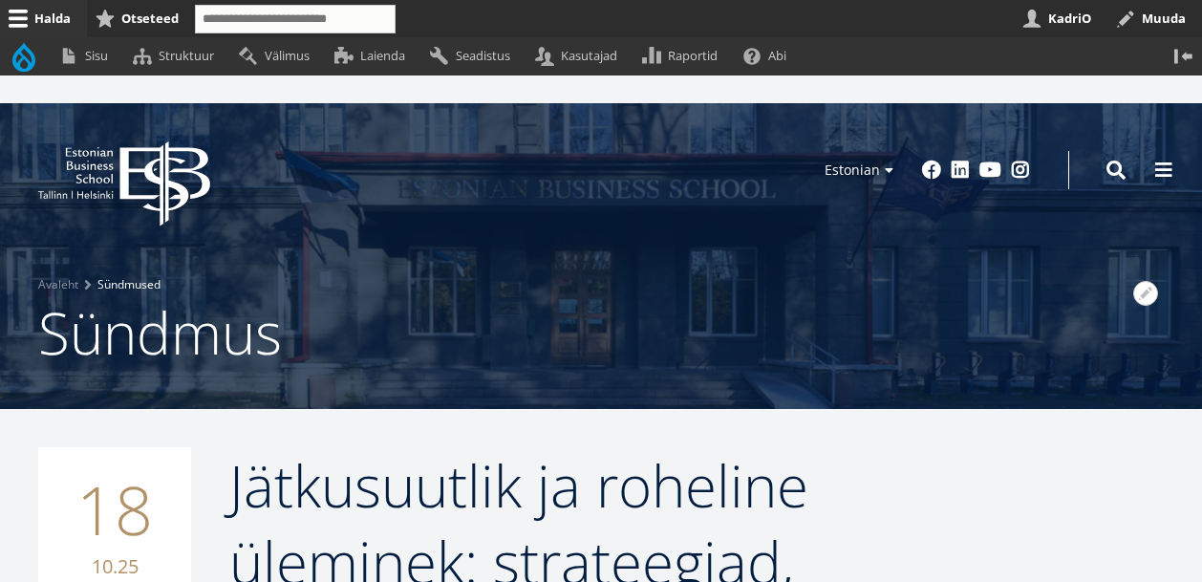
click at [116, 287] on link "Sündmused" at bounding box center [128, 284] width 63 height 19
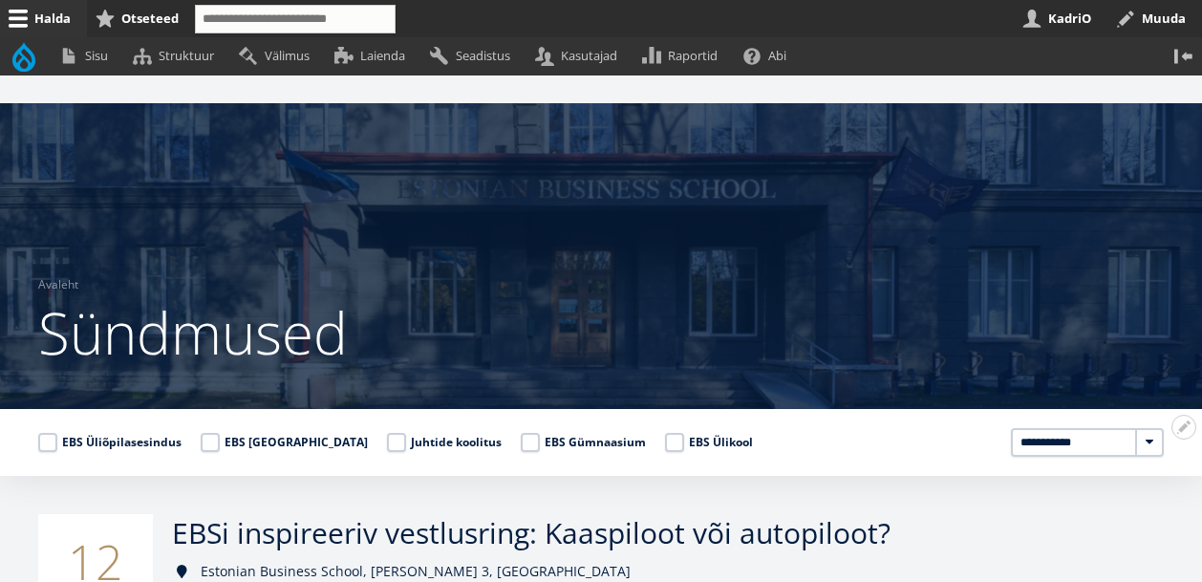
click at [665, 440] on label "EBS Ülikool" at bounding box center [709, 442] width 88 height 19
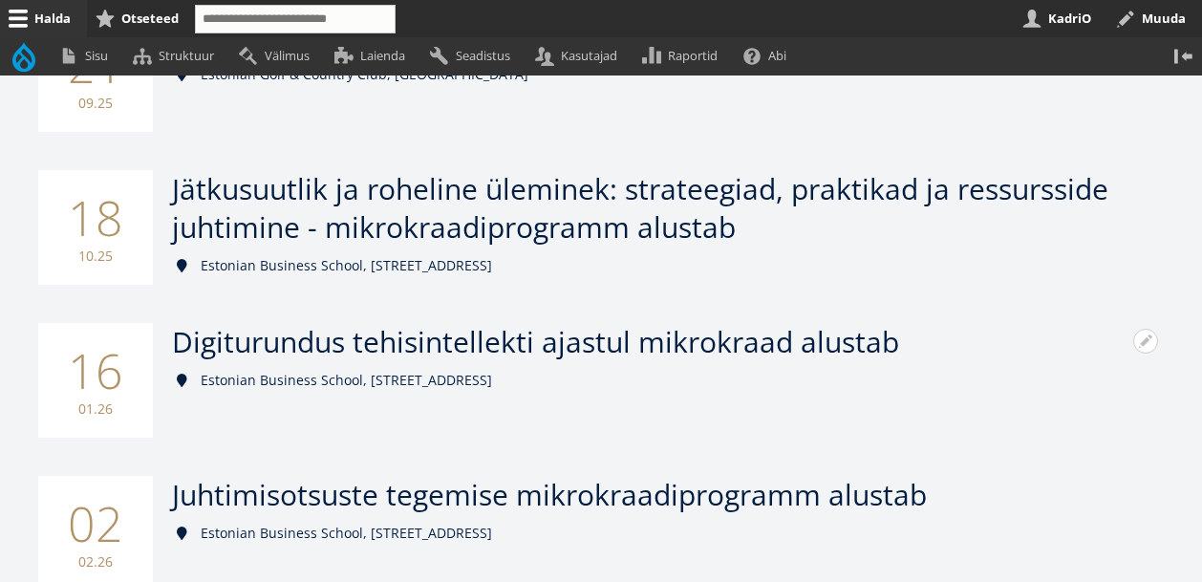
scroll to position [956, 0]
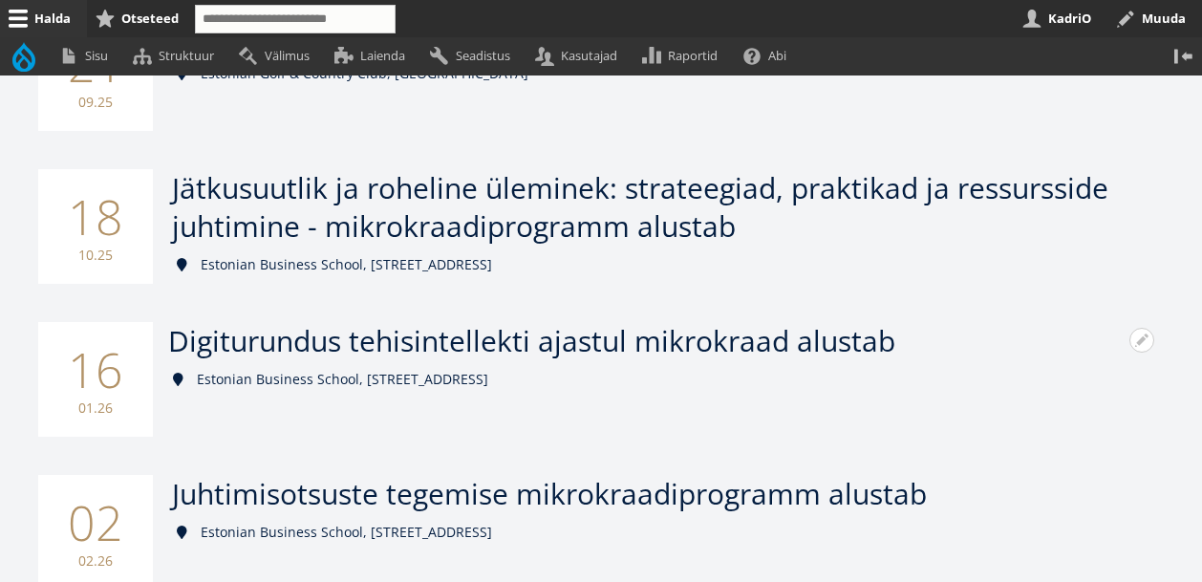
click at [642, 344] on span "Digiturundus tehisintellekti ajastul mikrokraad alustab" at bounding box center [531, 340] width 727 height 39
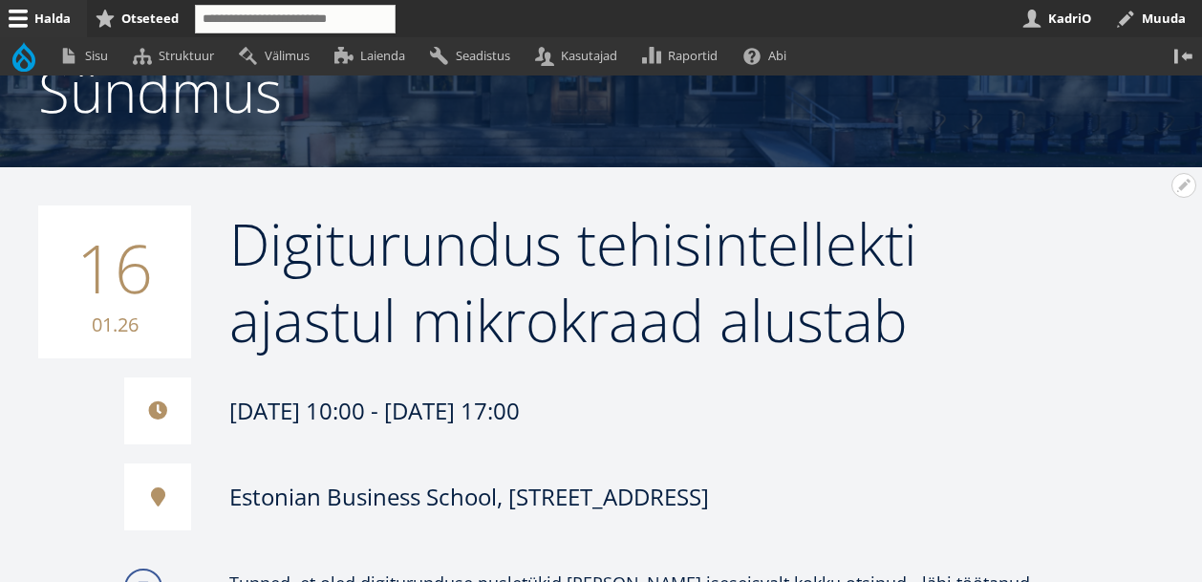
scroll to position [236, 0]
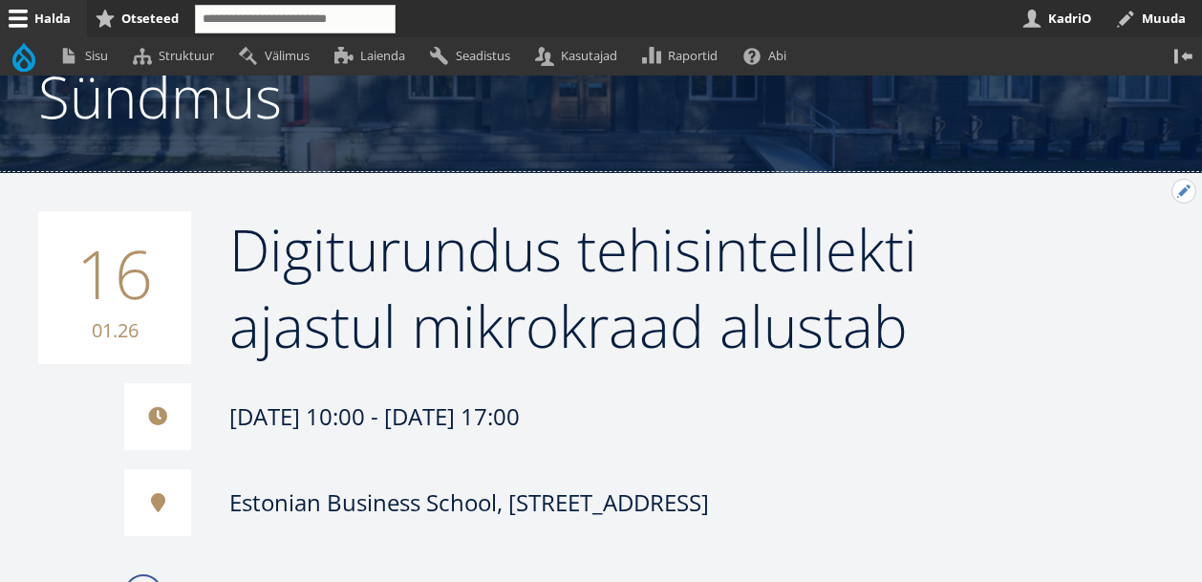
click at [1180, 192] on button "Avatud Digiturundus tehisintellekti ajastul mikrokraad alustab seaded" at bounding box center [1183, 191] width 25 height 25
click at [1119, 253] on link "Muuda" at bounding box center [1151, 243] width 87 height 20
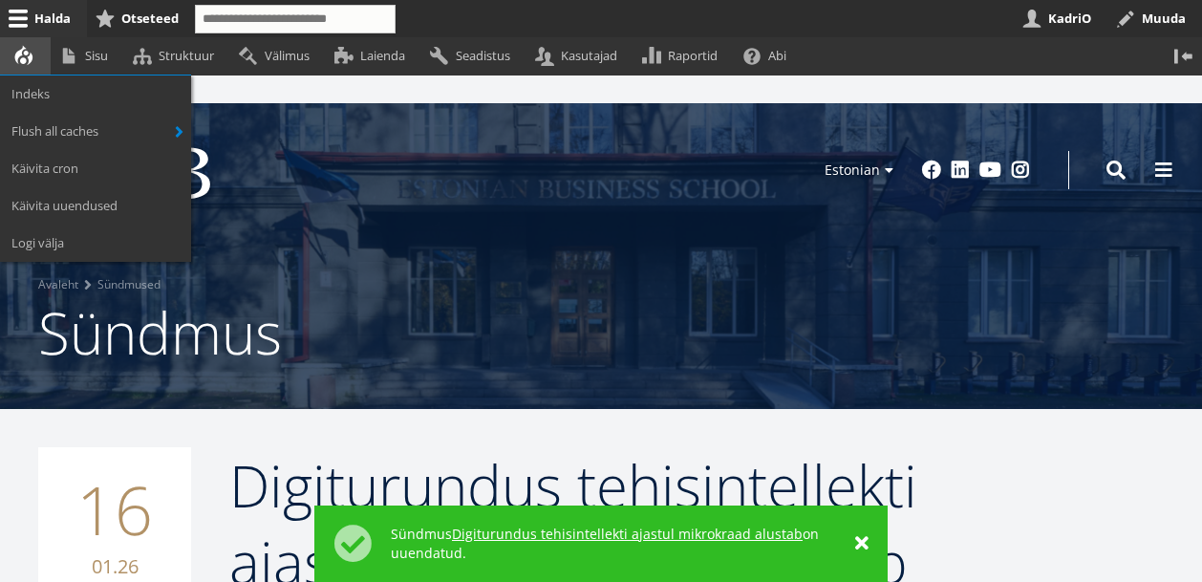
click at [23, 75] on link "Tööriistad" at bounding box center [25, 55] width 51 height 37
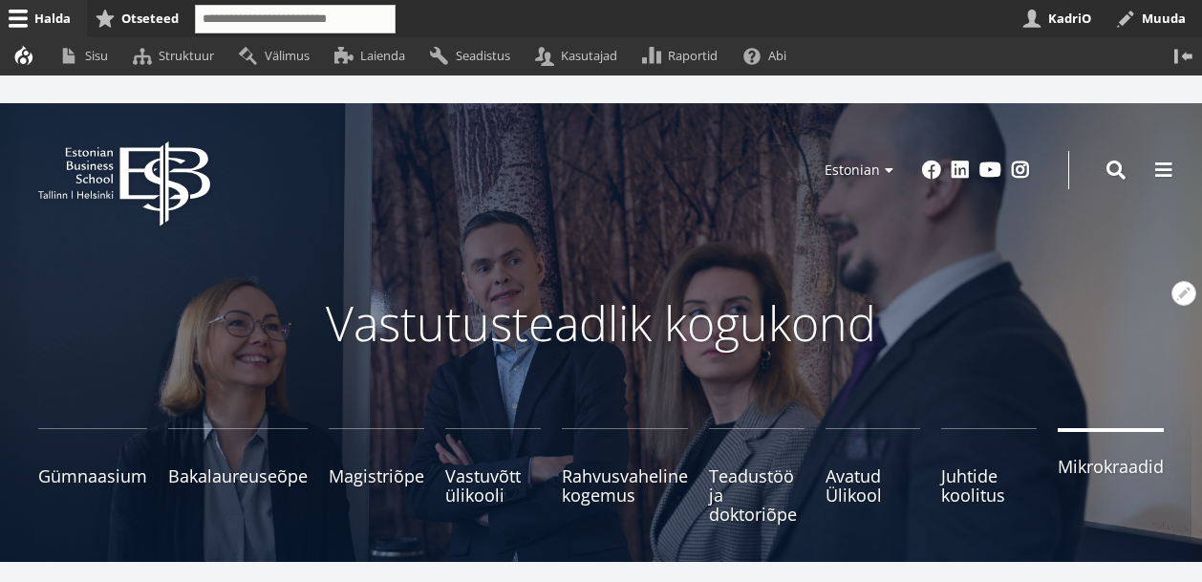
click at [1104, 464] on span "Mikrokraadid" at bounding box center [1110, 466] width 106 height 19
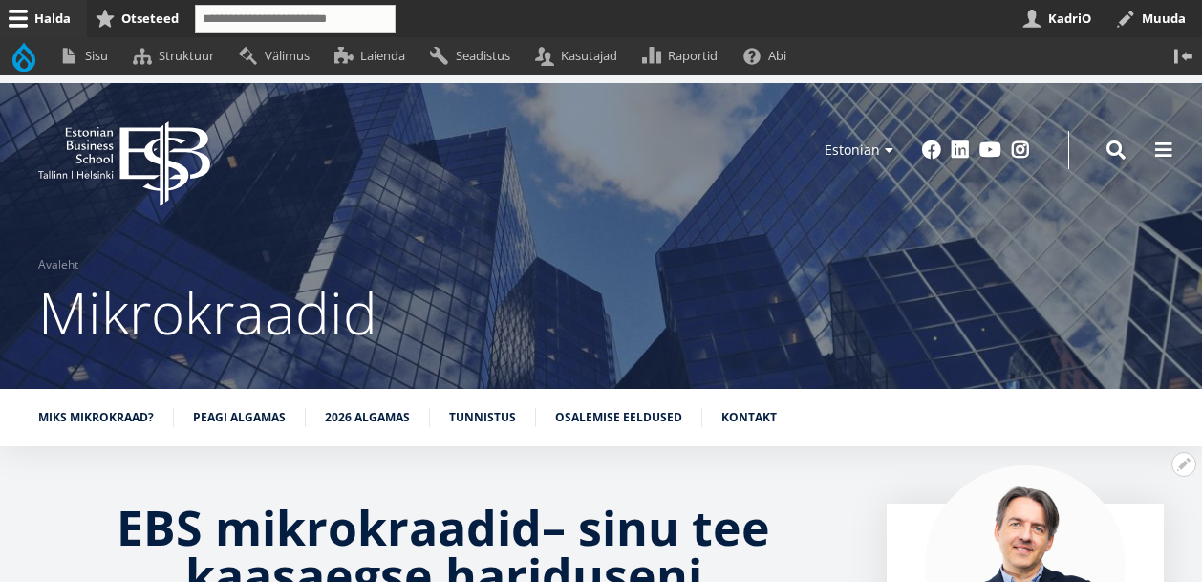
scroll to position [24, 0]
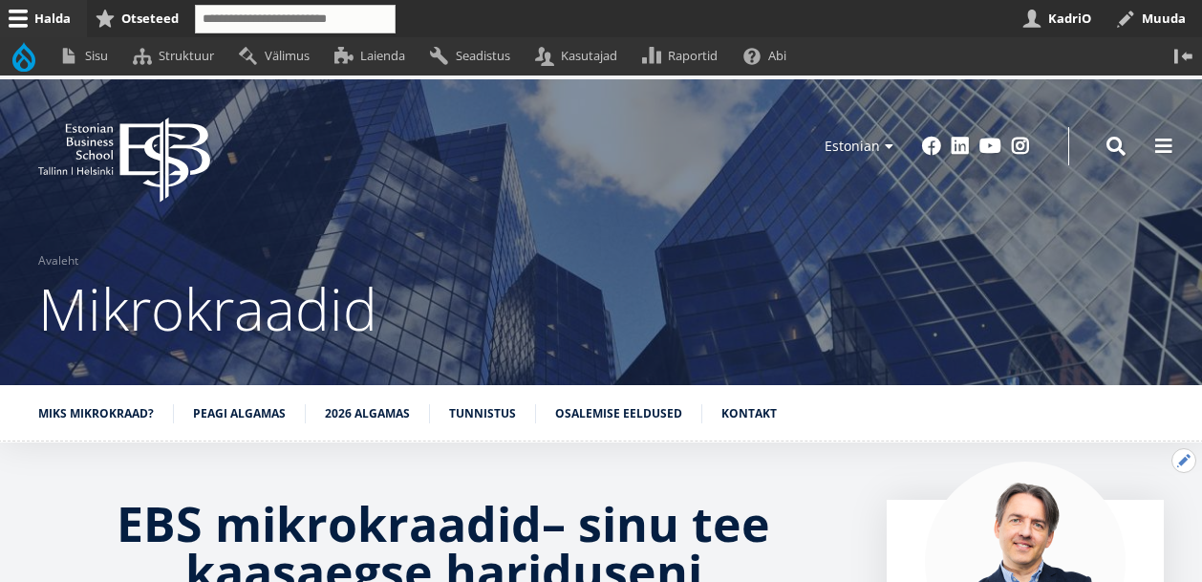
click at [1183, 464] on button "Avatud EBS mikrokraadid – sinu tee kaasaegse hariduseni TUTVU KÕIKIDE MIKROKRAA…" at bounding box center [1183, 460] width 25 height 25
click at [1108, 519] on link "Muuda" at bounding box center [1151, 512] width 87 height 20
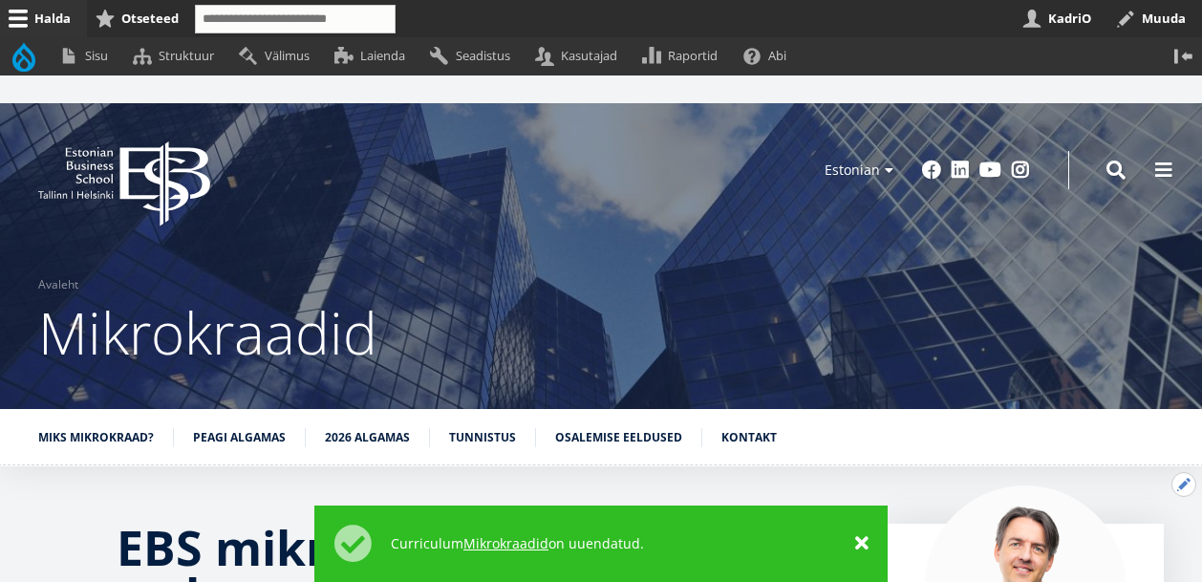
click at [1179, 485] on button "Avatud EBS mikrokraadid – sinu tee kaasaegse hariduseni TUTVU KÕIKIDE MIKROKRAA…" at bounding box center [1183, 484] width 25 height 25
click at [1120, 545] on link "Muuda" at bounding box center [1151, 536] width 87 height 20
click at [1175, 488] on button "Avatud EBS mikrokraadid – sinu tee kaasaegse hariduseni TUTVU KÕIKIDE MIKROKRAA…" at bounding box center [1183, 484] width 25 height 25
click at [1184, 480] on button "Avatud EBS mikrokraadid – sinu tee kaasaegse hariduseni TUTVU KÕIKIDE MIKROKRAA…" at bounding box center [1183, 484] width 25 height 25
click at [1116, 546] on link "Muuda" at bounding box center [1151, 536] width 87 height 20
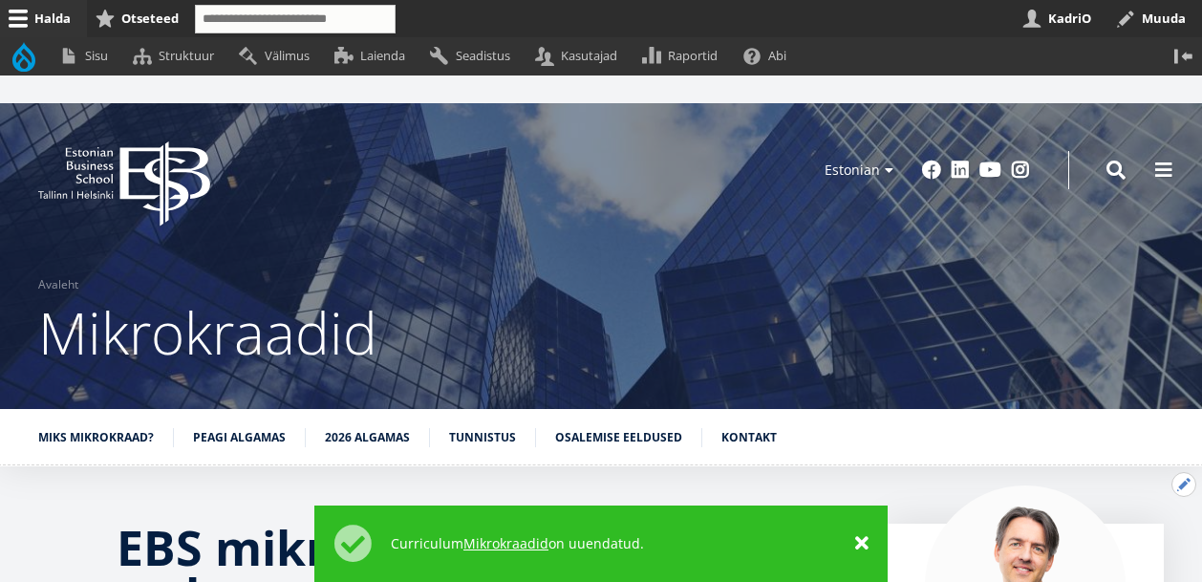
click at [1181, 487] on button "Avatud EBS mikrokraadid – sinu tee kaasaegse hariduseni TUTVU KÕIKIDE MIKROKRAA…" at bounding box center [1183, 484] width 25 height 25
click at [1115, 544] on link "Muuda" at bounding box center [1151, 536] width 87 height 20
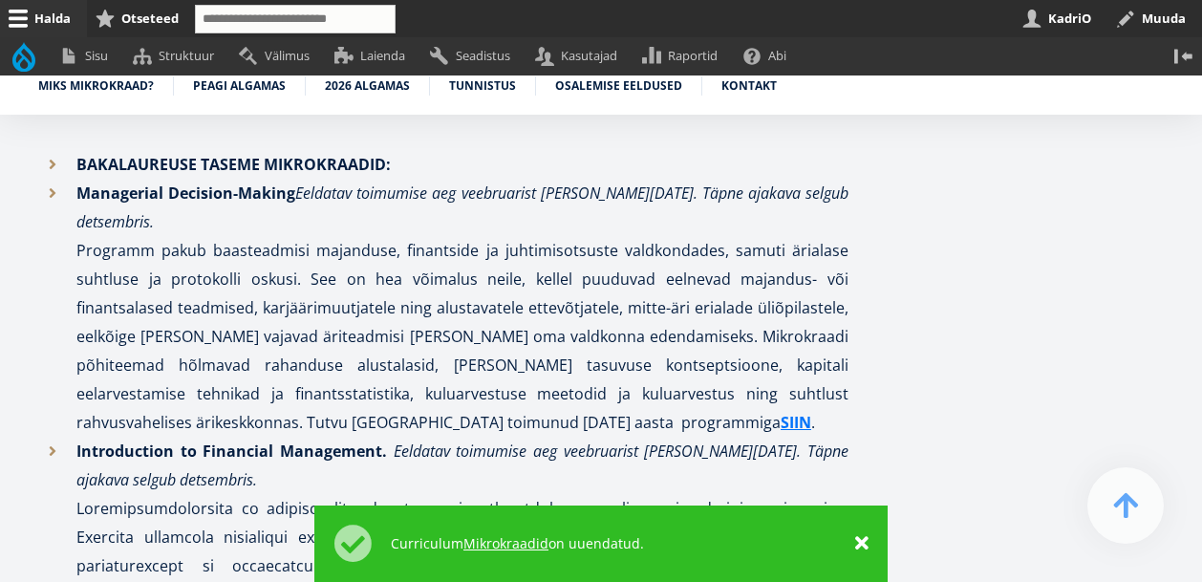
scroll to position [2297, 0]
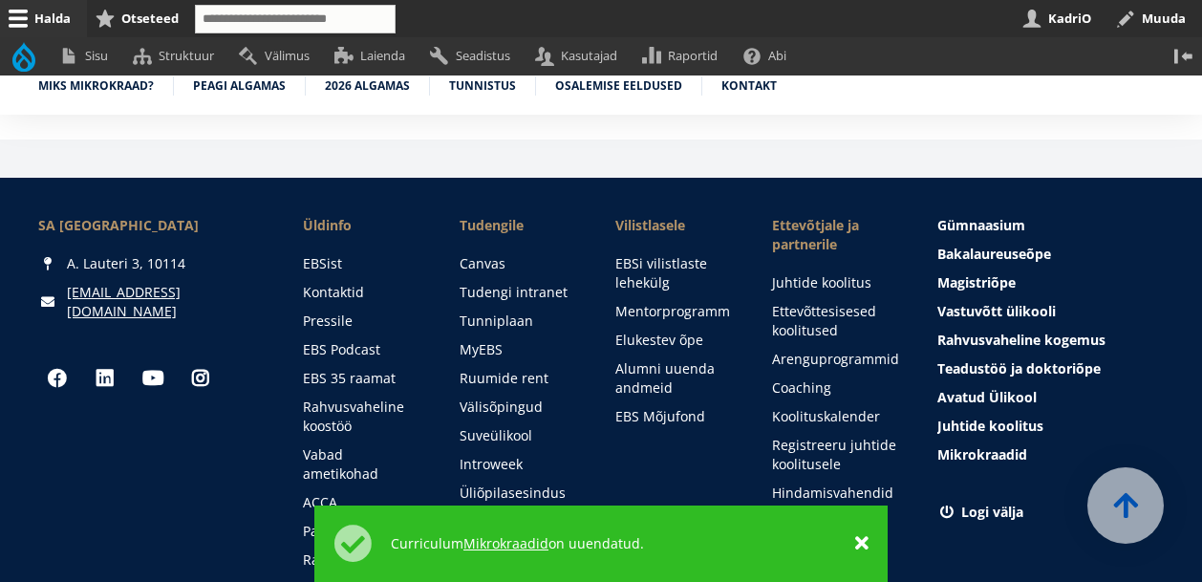
scroll to position [8625, 0]
